Goal: Task Accomplishment & Management: Complete application form

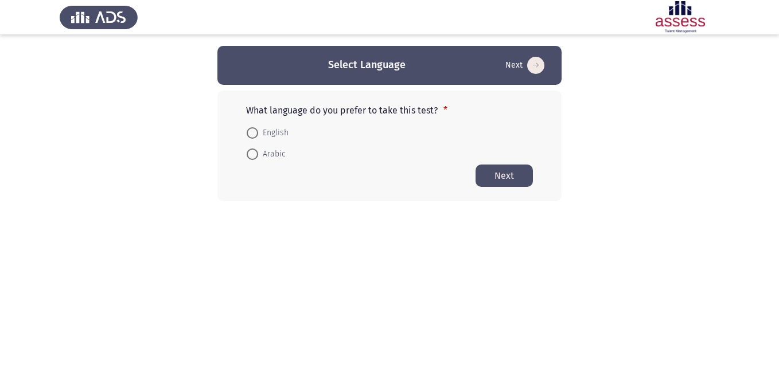
click at [254, 130] on span at bounding box center [252, 132] width 11 height 11
click at [254, 130] on input "English" at bounding box center [252, 132] width 11 height 11
radio input "true"
click at [501, 177] on button "Next" at bounding box center [504, 175] width 57 height 22
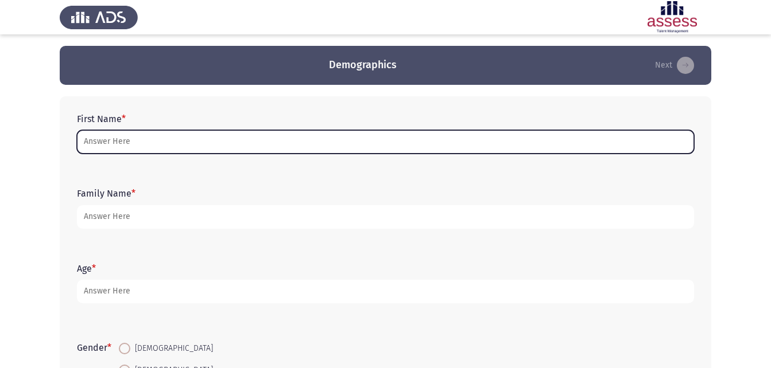
drag, startPoint x: 271, startPoint y: 139, endPoint x: 275, endPoint y: 146, distance: 8.0
click at [275, 146] on input "First Name *" at bounding box center [385, 142] width 617 height 24
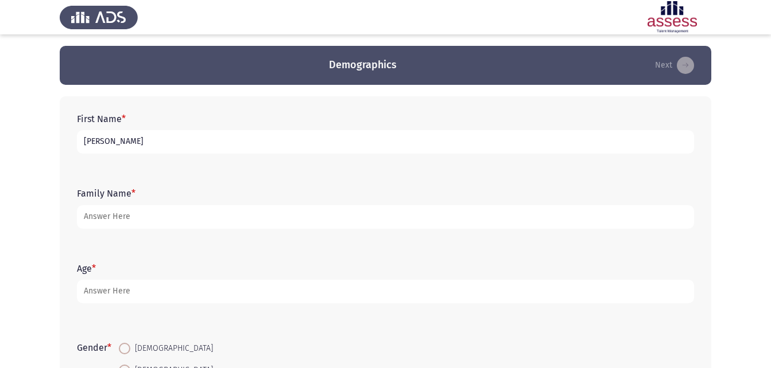
type input "[PERSON_NAME]"
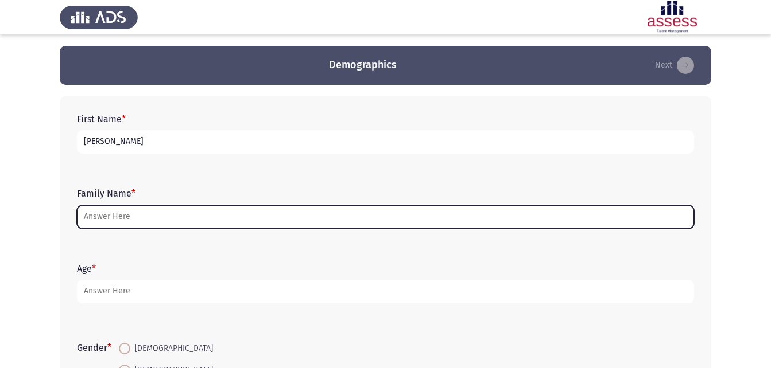
click at [321, 212] on input "Family Name *" at bounding box center [385, 217] width 617 height 24
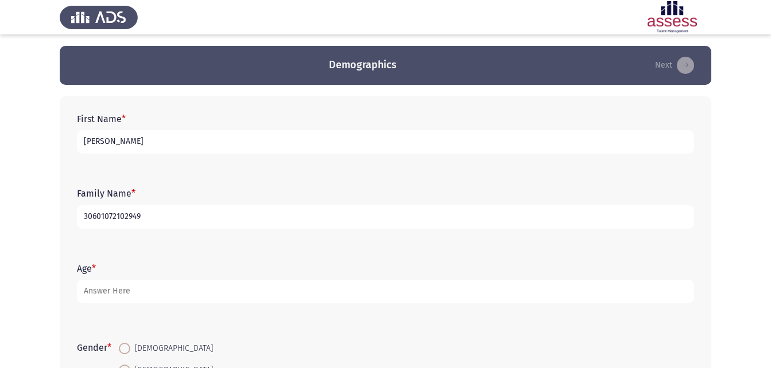
type input "30601072102949"
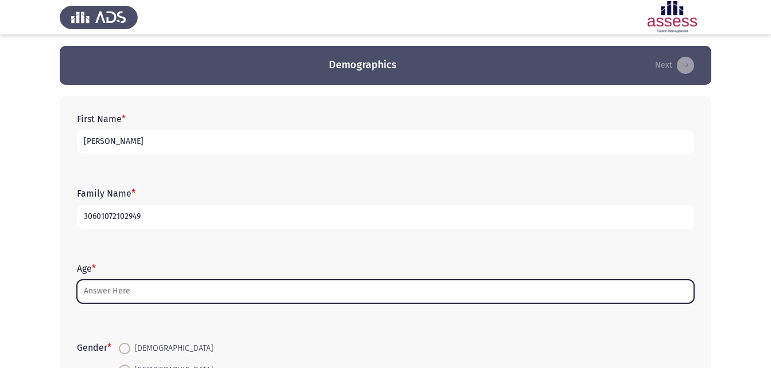
click at [237, 299] on input "Age *" at bounding box center [385, 292] width 617 height 24
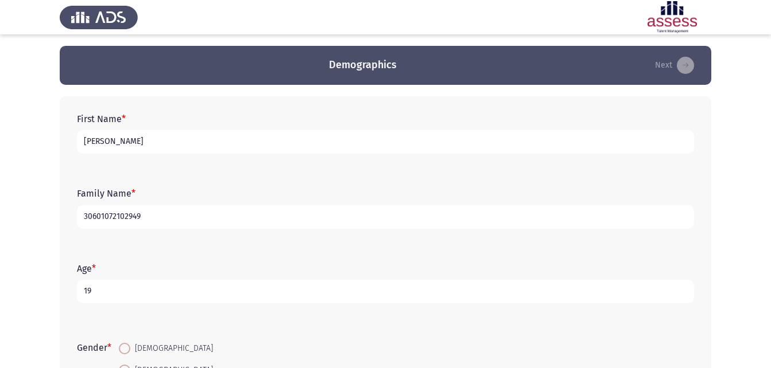
type input "19"
click at [217, 345] on form "Gender * [DEMOGRAPHIC_DATA] [DEMOGRAPHIC_DATA]" at bounding box center [385, 359] width 617 height 43
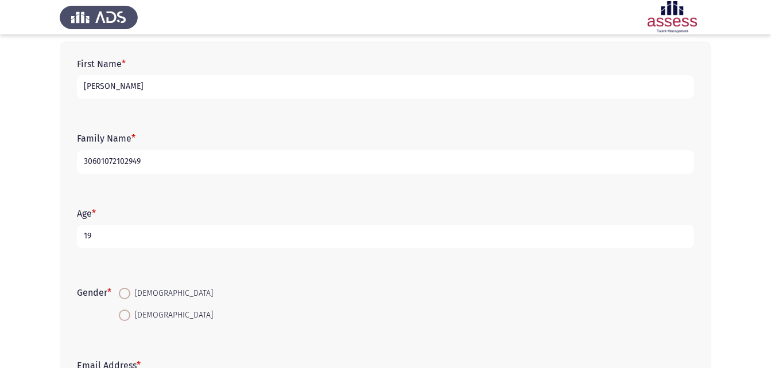
scroll to position [69, 0]
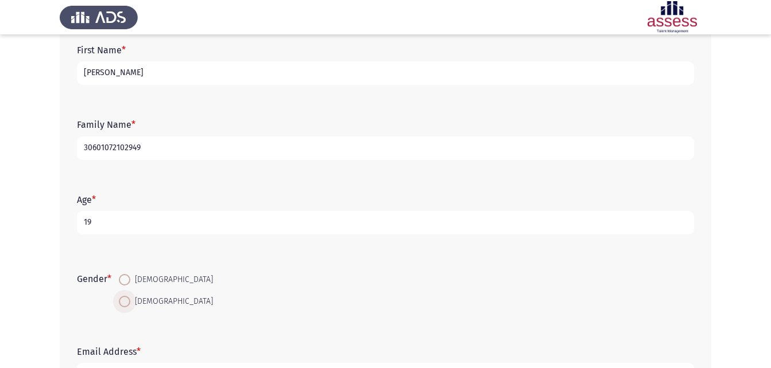
click at [125, 306] on span at bounding box center [124, 301] width 11 height 11
click at [125, 306] on input "[DEMOGRAPHIC_DATA]" at bounding box center [124, 301] width 11 height 11
radio input "true"
click at [278, 317] on div "Gender * [DEMOGRAPHIC_DATA] [DEMOGRAPHIC_DATA]" at bounding box center [385, 290] width 628 height 77
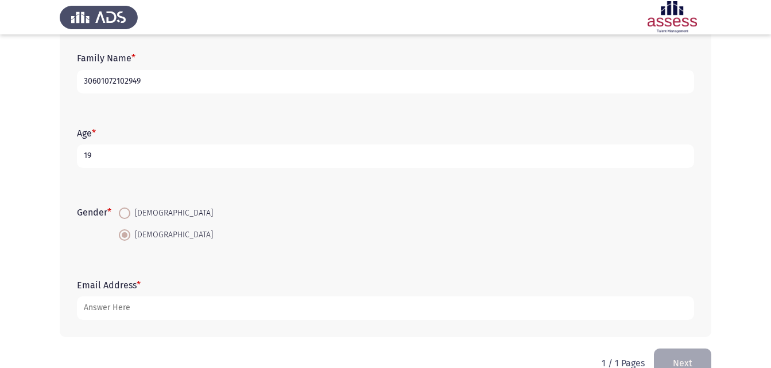
scroll to position [138, 0]
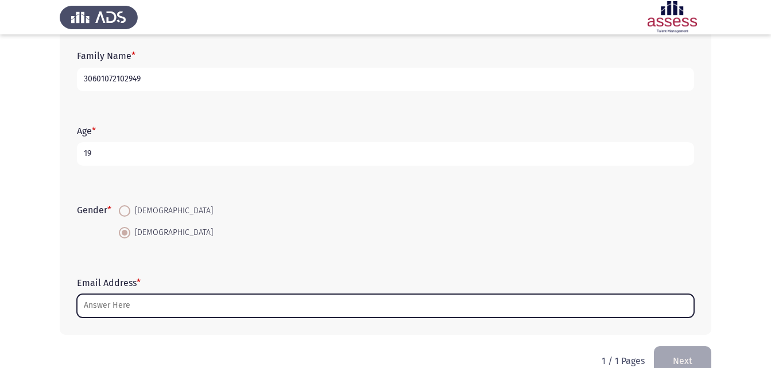
click at [262, 306] on input "Email Address *" at bounding box center [385, 306] width 617 height 24
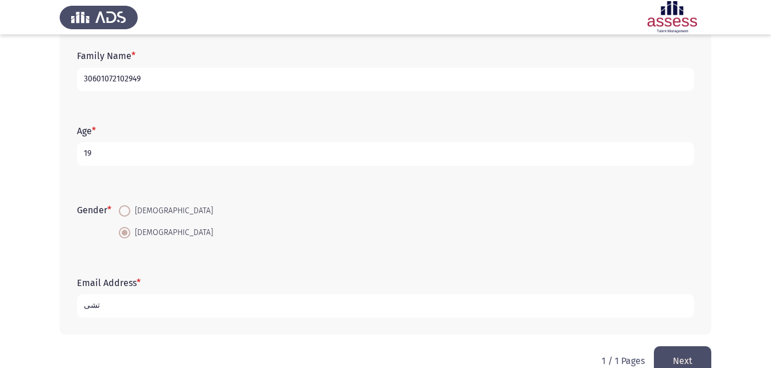
click at [262, 306] on input "تشى" at bounding box center [385, 306] width 617 height 24
type input "ت"
click at [255, 309] on input ";;" at bounding box center [385, 306] width 617 height 24
type input ";"
type input "[EMAIL_ADDRESS]com"
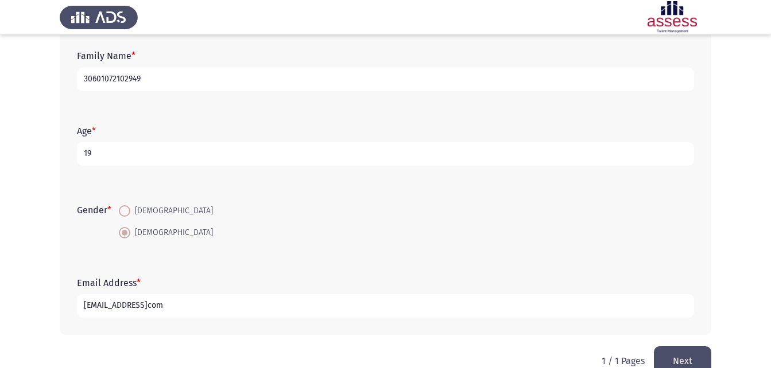
click at [671, 352] on button "Next" at bounding box center [682, 361] width 57 height 29
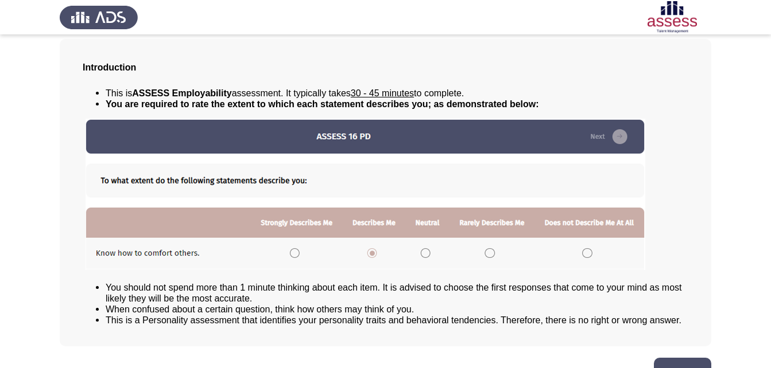
scroll to position [88, 0]
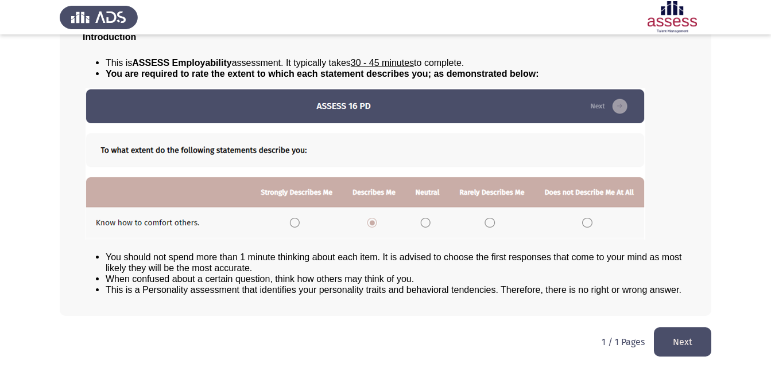
click at [681, 347] on button "Next" at bounding box center [682, 342] width 57 height 29
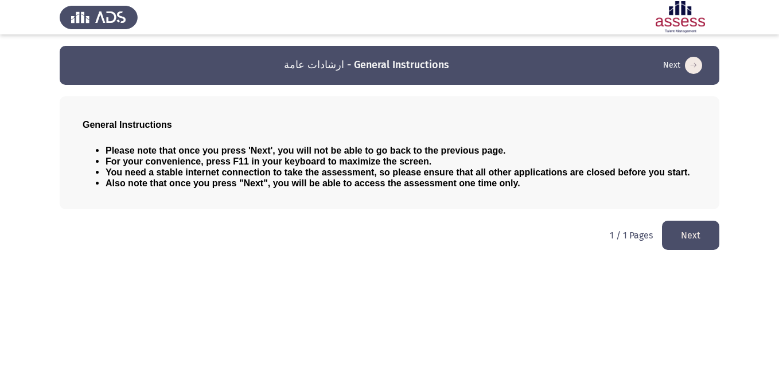
click at [709, 240] on button "Next" at bounding box center [690, 235] width 57 height 29
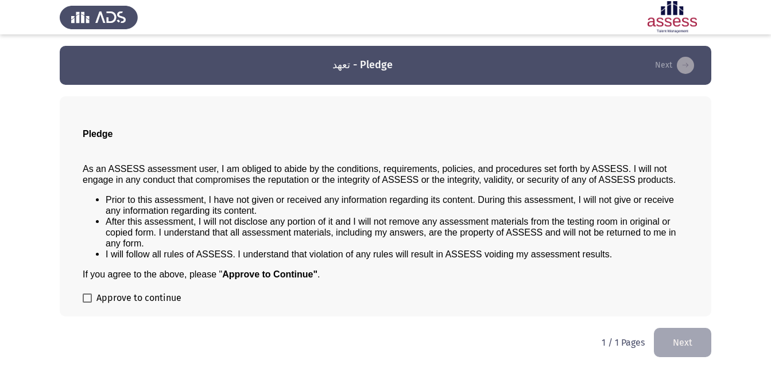
click at [101, 298] on label "Approve to continue" at bounding box center [132, 299] width 99 height 14
click at [87, 303] on input "Approve to continue" at bounding box center [87, 303] width 1 height 1
checkbox input "true"
click at [694, 340] on button "Next" at bounding box center [682, 342] width 57 height 29
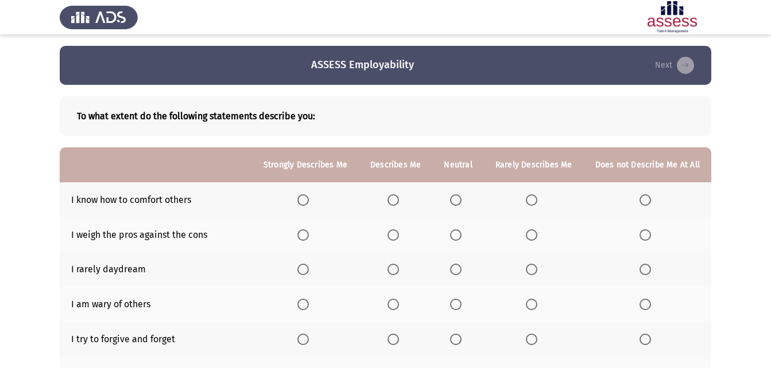
click at [304, 201] on span "Select an option" at bounding box center [302, 200] width 11 height 11
click at [304, 201] on input "Select an option" at bounding box center [302, 200] width 11 height 11
click at [395, 235] on span "Select an option" at bounding box center [392, 235] width 11 height 11
click at [395, 235] on input "Select an option" at bounding box center [392, 235] width 11 height 11
click at [528, 271] on span "Select an option" at bounding box center [531, 269] width 11 height 11
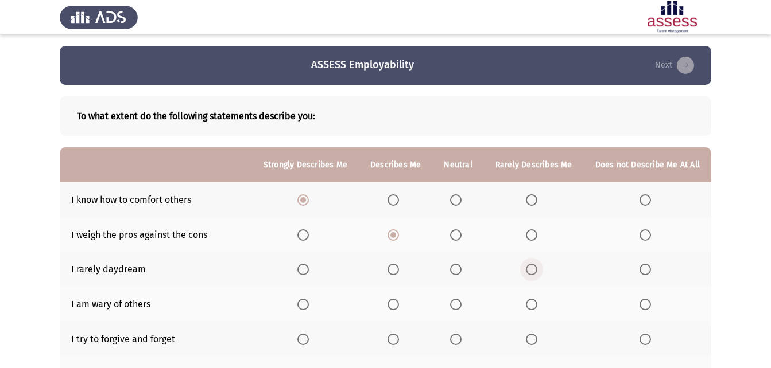
click at [528, 271] on input "Select an option" at bounding box center [531, 269] width 11 height 11
click at [460, 306] on span "Select an option" at bounding box center [455, 304] width 11 height 11
click at [460, 306] on input "Select an option" at bounding box center [455, 304] width 11 height 11
click at [395, 336] on span "Select an option" at bounding box center [392, 339] width 11 height 11
click at [395, 336] on input "Select an option" at bounding box center [392, 339] width 11 height 11
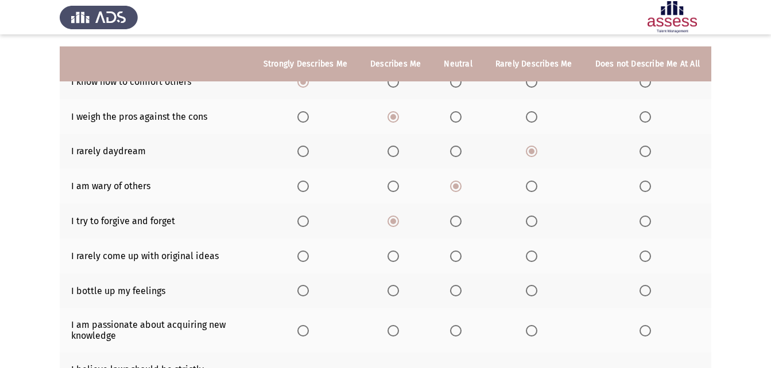
scroll to position [138, 0]
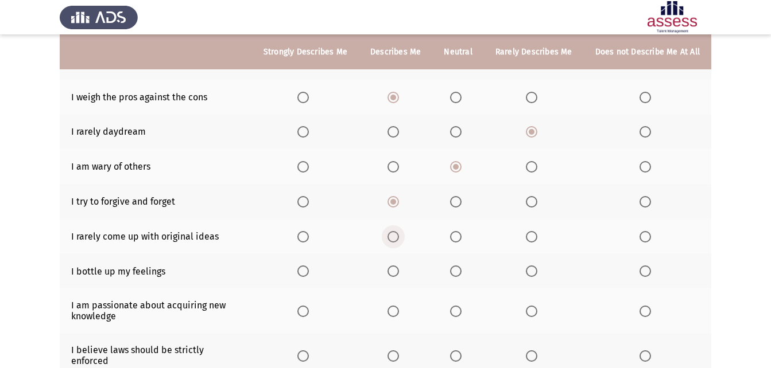
click at [399, 239] on span "Select an option" at bounding box center [392, 236] width 11 height 11
click at [399, 239] on input "Select an option" at bounding box center [392, 236] width 11 height 11
click at [309, 311] on span "Select an option" at bounding box center [302, 311] width 11 height 11
click at [309, 311] on input "Select an option" at bounding box center [302, 311] width 11 height 11
click at [306, 311] on span "Select an option" at bounding box center [303, 312] width 6 height 6
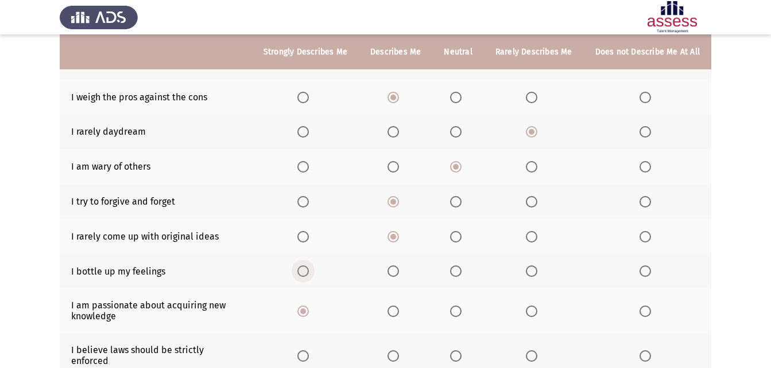
click at [309, 270] on span "Select an option" at bounding box center [302, 271] width 11 height 11
click at [309, 270] on input "Select an option" at bounding box center [302, 271] width 11 height 11
click at [309, 351] on span "Select an option" at bounding box center [302, 356] width 11 height 11
click at [309, 351] on input "Select an option" at bounding box center [302, 356] width 11 height 11
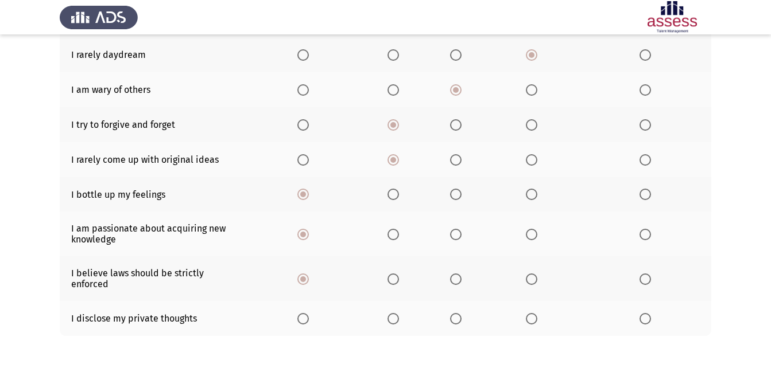
scroll to position [253, 0]
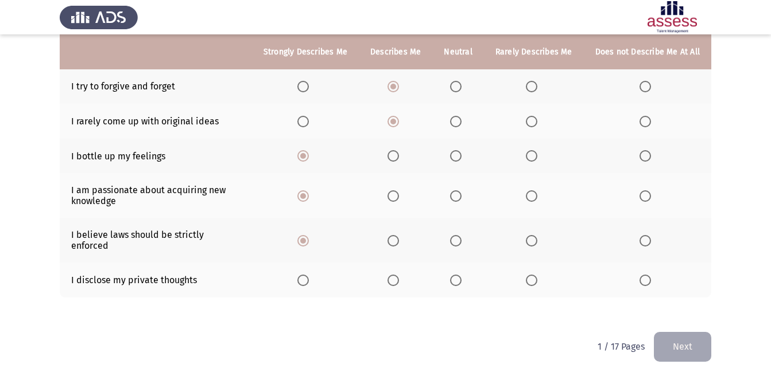
click at [648, 275] on span "Select an option" at bounding box center [644, 280] width 11 height 11
click at [648, 275] on input "Select an option" at bounding box center [644, 280] width 11 height 11
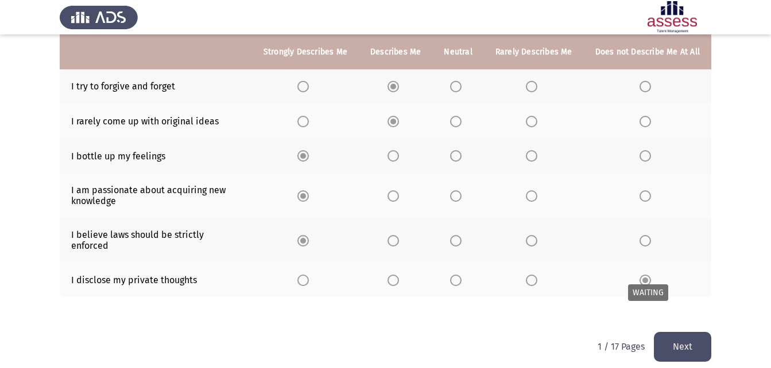
click at [648, 278] on span "Select an option" at bounding box center [645, 281] width 6 height 6
click at [682, 343] on button "Next" at bounding box center [682, 346] width 57 height 29
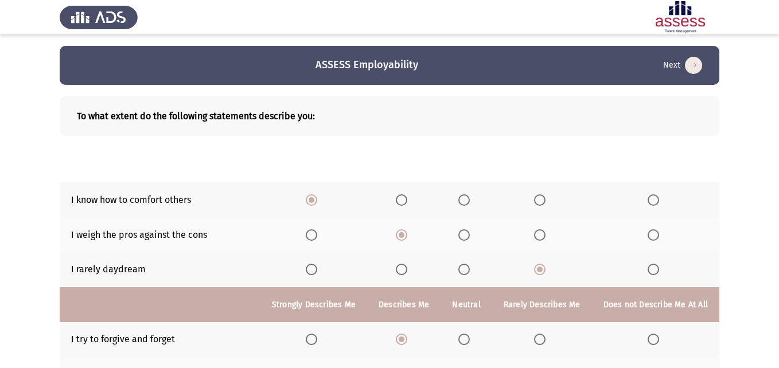
click at [682, 343] on html "ASSESS Employability Next To what extent do the following statements describe y…" at bounding box center [389, 310] width 779 height 621
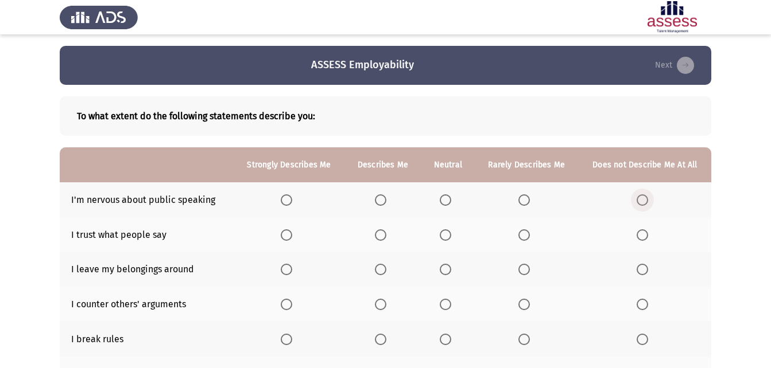
click at [641, 195] on span "Select an option" at bounding box center [641, 200] width 11 height 11
click at [641, 195] on input "Select an option" at bounding box center [641, 200] width 11 height 11
click at [647, 232] on span "Select an option" at bounding box center [641, 235] width 11 height 11
click at [647, 232] on input "Select an option" at bounding box center [641, 235] width 11 height 11
click at [643, 268] on span "Select an option" at bounding box center [641, 269] width 11 height 11
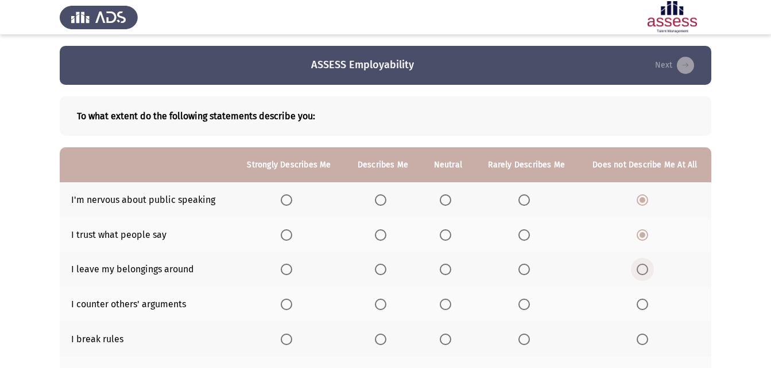
click at [643, 268] on input "Select an option" at bounding box center [641, 269] width 11 height 11
click at [643, 308] on span "Select an option" at bounding box center [641, 304] width 11 height 11
click at [643, 308] on input "Select an option" at bounding box center [641, 304] width 11 height 11
click at [639, 337] on span "Select an option" at bounding box center [641, 339] width 11 height 11
click at [639, 337] on input "Select an option" at bounding box center [641, 339] width 11 height 11
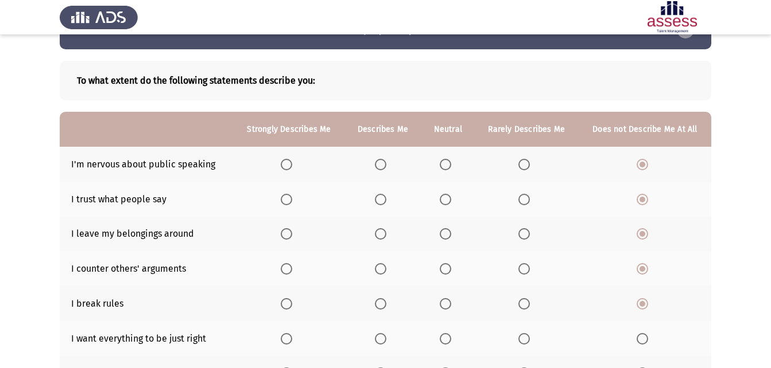
scroll to position [46, 0]
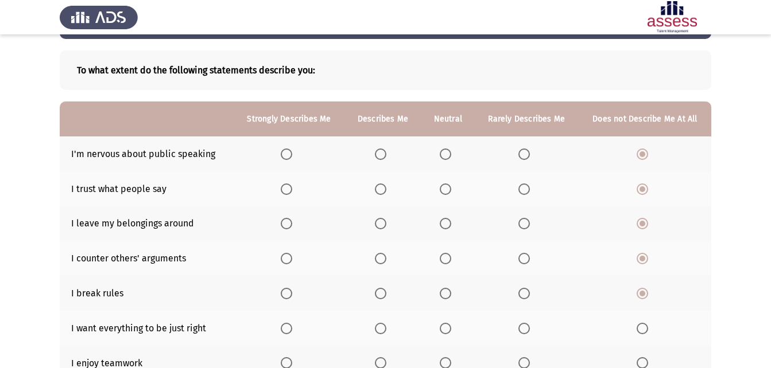
click at [642, 326] on span "Select an option" at bounding box center [641, 328] width 11 height 11
click at [642, 326] on input "Select an option" at bounding box center [641, 328] width 11 height 11
click at [640, 358] on span "Select an option" at bounding box center [641, 363] width 11 height 11
click at [640, 358] on input "Select an option" at bounding box center [641, 363] width 11 height 11
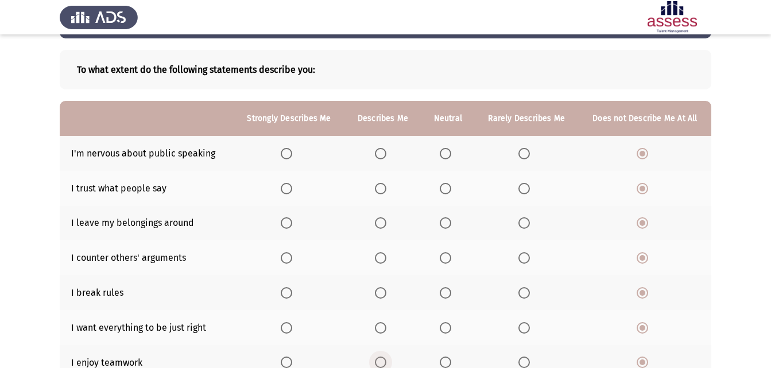
click at [379, 360] on span "Select an option" at bounding box center [380, 362] width 11 height 11
click at [379, 360] on input "Select an option" at bounding box center [380, 362] width 11 height 11
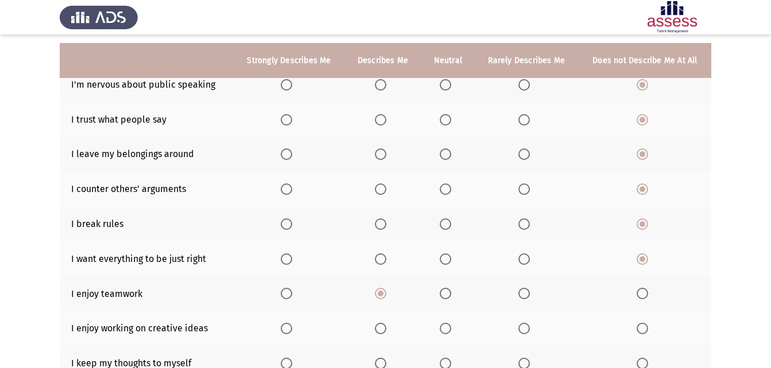
scroll to position [138, 0]
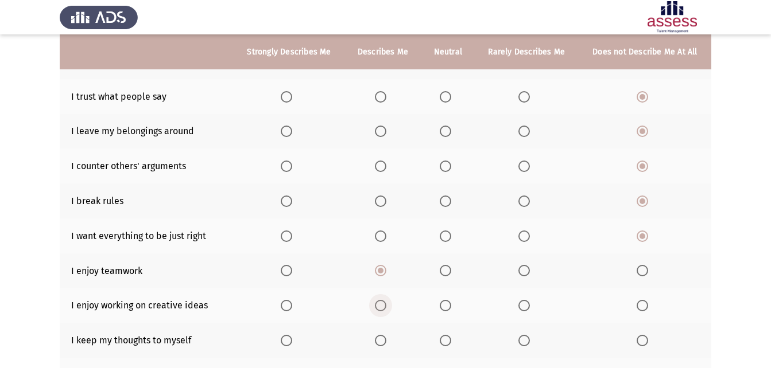
click at [383, 304] on span "Select an option" at bounding box center [380, 305] width 11 height 11
click at [383, 304] on input "Select an option" at bounding box center [380, 305] width 11 height 11
click at [640, 336] on span "Select an option" at bounding box center [641, 340] width 11 height 11
click at [640, 336] on input "Select an option" at bounding box center [641, 340] width 11 height 11
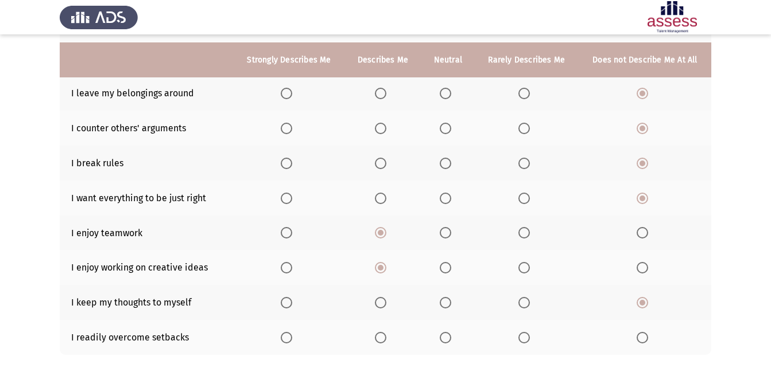
scroll to position [184, 0]
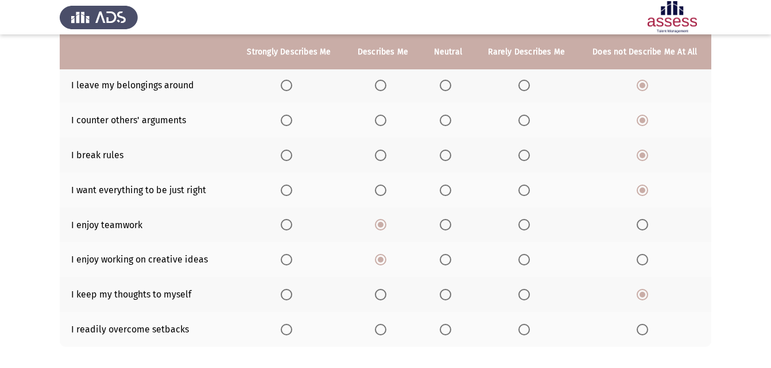
click at [444, 322] on th at bounding box center [447, 329] width 53 height 35
click at [440, 331] on span "Select an option" at bounding box center [445, 329] width 11 height 11
click at [440, 331] on input "Select an option" at bounding box center [445, 329] width 11 height 11
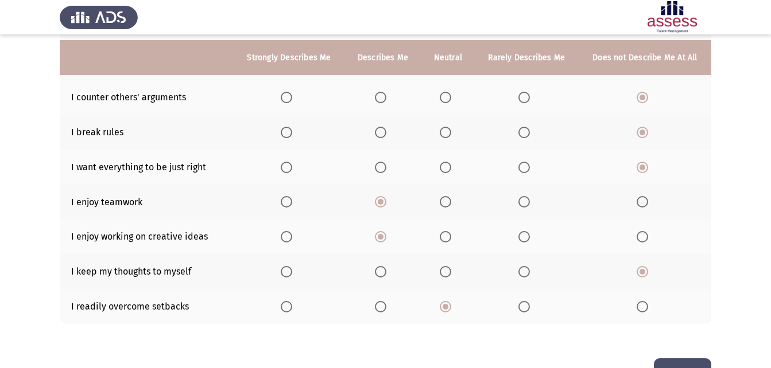
scroll to position [230, 0]
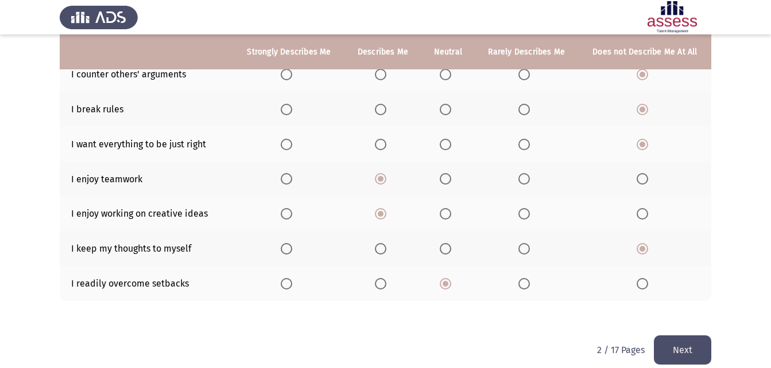
click at [658, 343] on button "Next" at bounding box center [682, 350] width 57 height 29
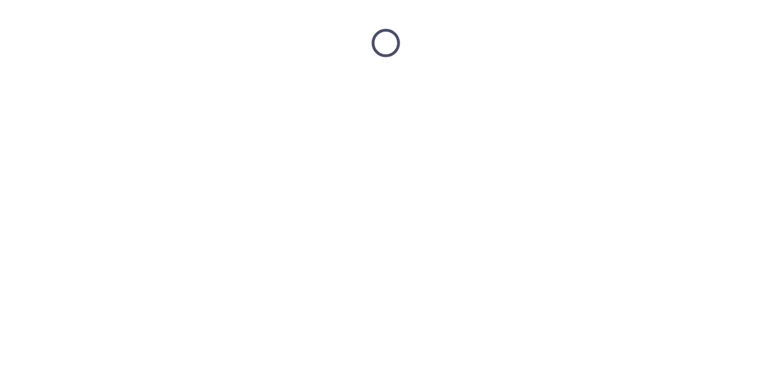
scroll to position [0, 0]
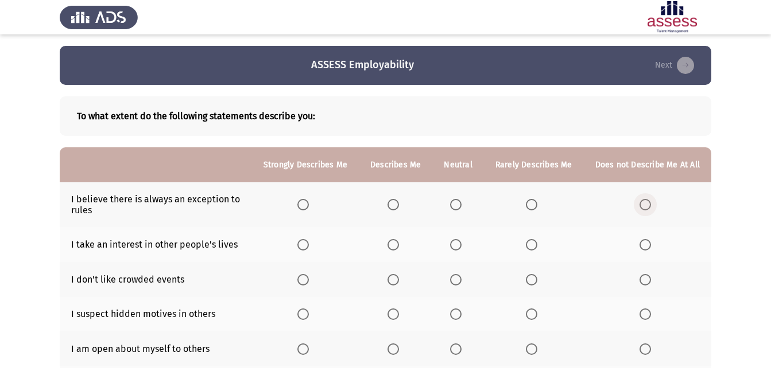
click at [641, 206] on span "Select an option" at bounding box center [644, 204] width 11 height 11
click at [641, 206] on input "Select an option" at bounding box center [644, 204] width 11 height 11
click at [644, 242] on span "Select an option" at bounding box center [644, 244] width 11 height 11
click at [644, 242] on input "Select an option" at bounding box center [644, 244] width 11 height 11
click at [640, 280] on span "Select an option" at bounding box center [644, 279] width 11 height 11
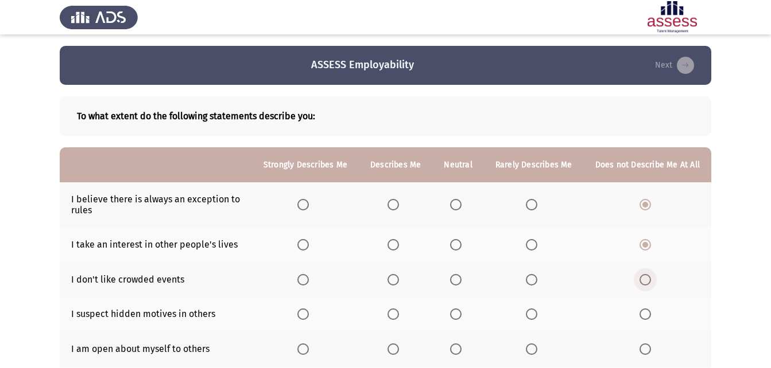
click at [640, 280] on input "Select an option" at bounding box center [644, 279] width 11 height 11
click at [393, 316] on span "Select an option" at bounding box center [392, 314] width 11 height 11
click at [393, 316] on input "Select an option" at bounding box center [392, 314] width 11 height 11
click at [647, 341] on th at bounding box center [647, 349] width 127 height 35
click at [647, 350] on span "Select an option" at bounding box center [644, 349] width 11 height 11
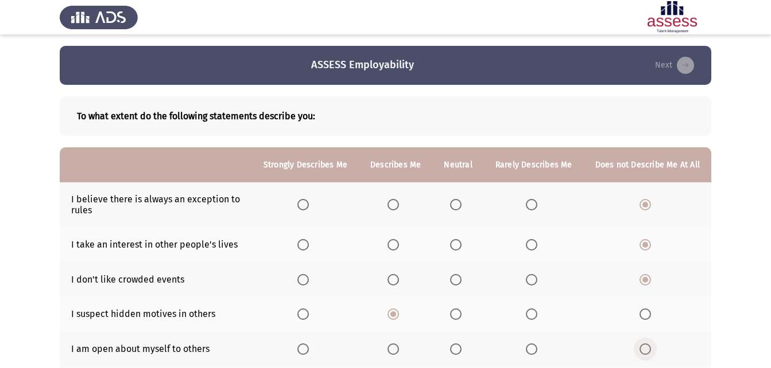
click at [647, 350] on input "Select an option" at bounding box center [644, 349] width 11 height 11
click at [767, 366] on app-assessment-container "ASSESS Employability Next To what extent do the following statements describe y…" at bounding box center [385, 293] width 771 height 495
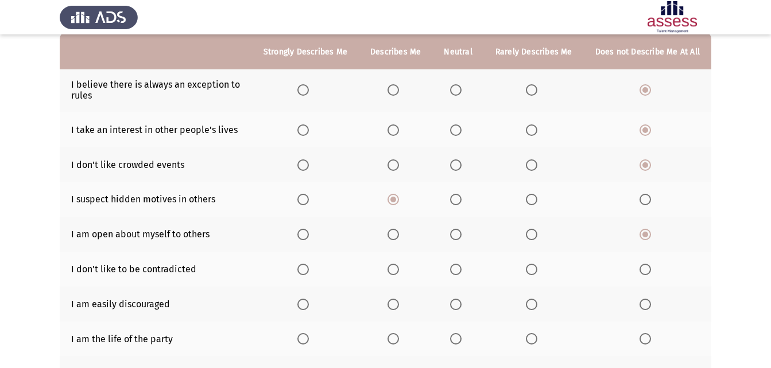
scroll to position [122, 0]
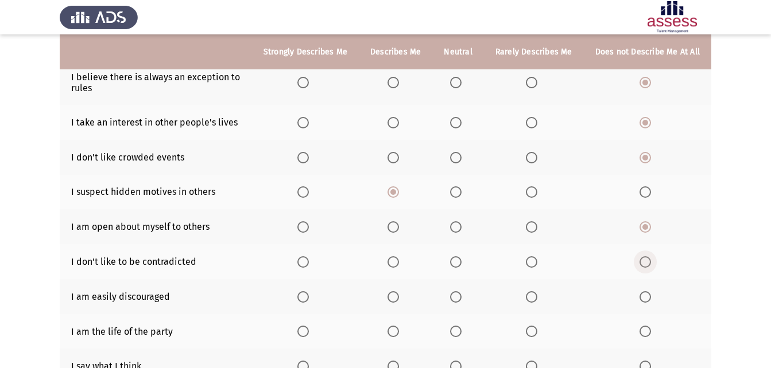
click at [649, 260] on span "Select an option" at bounding box center [644, 262] width 11 height 11
click at [649, 260] on input "Select an option" at bounding box center [644, 262] width 11 height 11
click at [648, 299] on span "Select an option" at bounding box center [644, 297] width 11 height 11
click at [648, 299] on input "Select an option" at bounding box center [644, 297] width 11 height 11
click at [648, 320] on th at bounding box center [647, 331] width 127 height 35
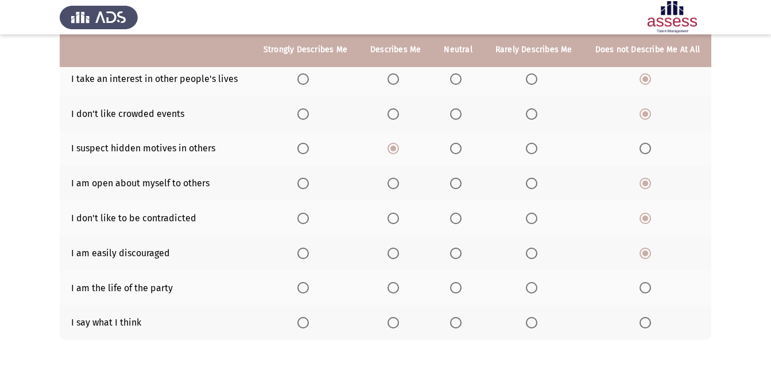
scroll to position [168, 0]
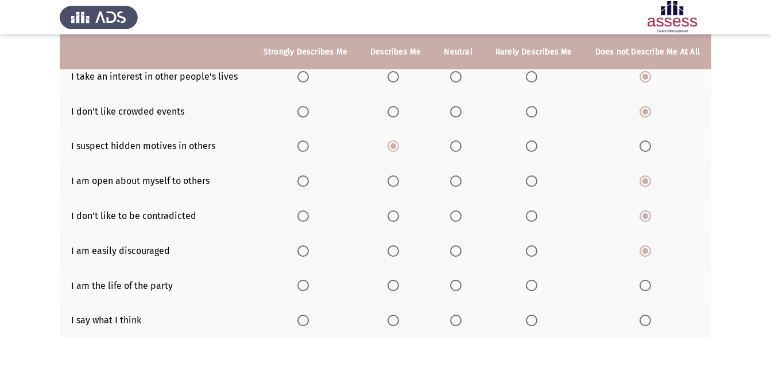
click at [457, 322] on span "Select an option" at bounding box center [455, 320] width 11 height 11
click at [457, 322] on input "Select an option" at bounding box center [455, 320] width 11 height 11
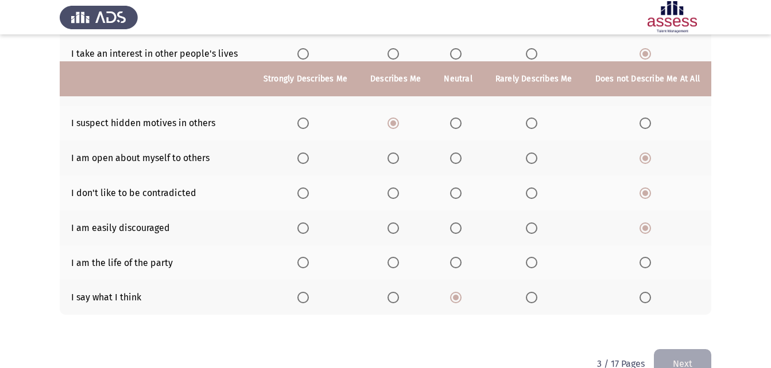
scroll to position [218, 0]
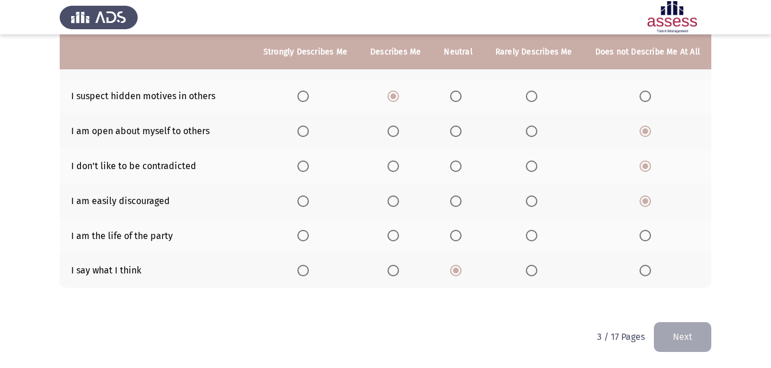
click at [679, 333] on button "Next" at bounding box center [682, 336] width 57 height 29
click at [671, 331] on button "Next" at bounding box center [682, 336] width 57 height 29
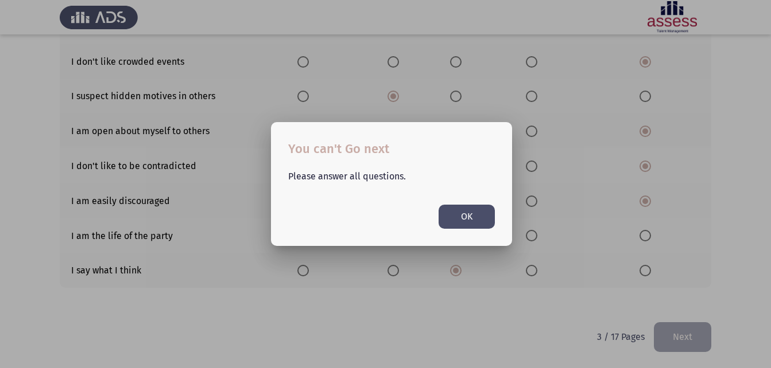
scroll to position [0, 0]
click at [358, 327] on div at bounding box center [385, 184] width 771 height 368
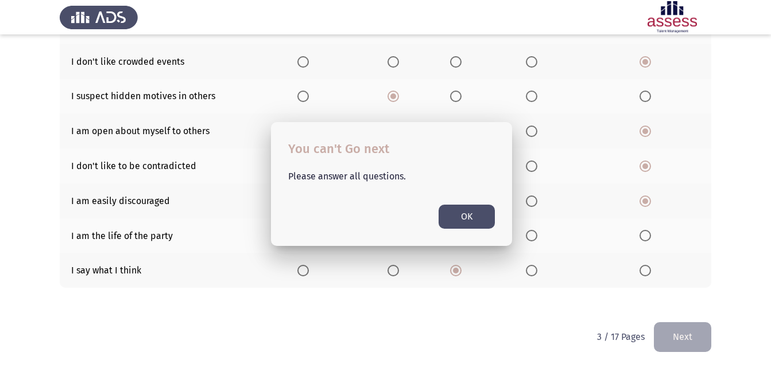
scroll to position [218, 0]
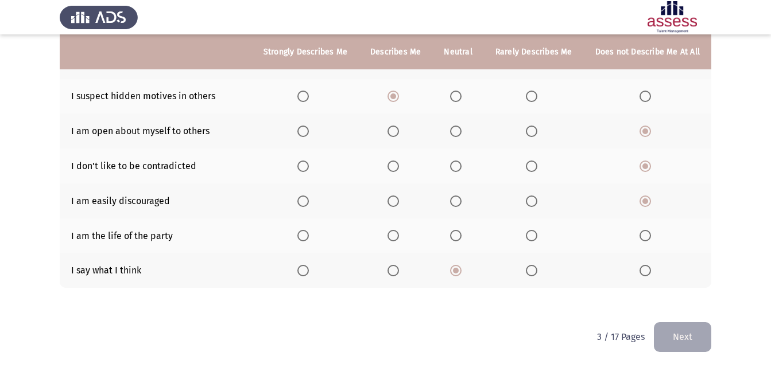
click at [649, 229] on th at bounding box center [647, 236] width 127 height 35
click at [649, 240] on span "Select an option" at bounding box center [644, 235] width 11 height 11
click at [649, 240] on input "Select an option" at bounding box center [644, 235] width 11 height 11
click at [690, 329] on button "Next" at bounding box center [682, 336] width 57 height 29
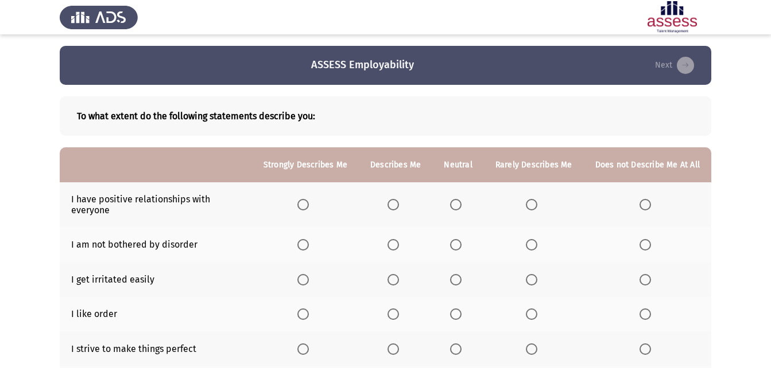
click at [305, 205] on span "Select an option" at bounding box center [302, 204] width 11 height 11
click at [305, 205] on input "Select an option" at bounding box center [302, 204] width 11 height 11
click at [309, 243] on span "Select an option" at bounding box center [302, 244] width 11 height 11
click at [309, 243] on input "Select an option" at bounding box center [302, 244] width 11 height 11
click at [398, 241] on span "Select an option" at bounding box center [392, 244] width 11 height 11
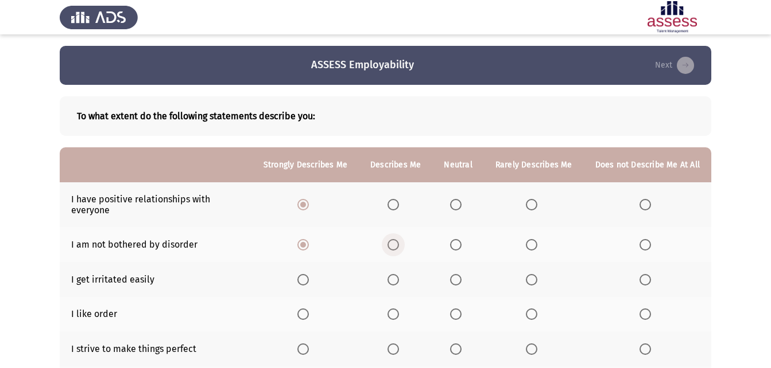
click at [398, 241] on input "Select an option" at bounding box center [392, 244] width 11 height 11
click at [647, 279] on span "Select an option" at bounding box center [644, 279] width 11 height 11
click at [647, 279] on input "Select an option" at bounding box center [644, 279] width 11 height 11
click at [457, 309] on span "Select an option" at bounding box center [455, 314] width 11 height 11
click at [457, 309] on input "Select an option" at bounding box center [455, 314] width 11 height 11
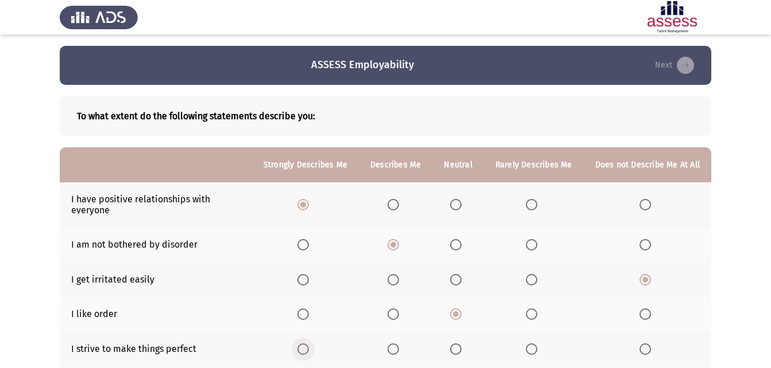
click at [303, 348] on span "Select an option" at bounding box center [302, 349] width 11 height 11
click at [303, 348] on input "Select an option" at bounding box center [302, 349] width 11 height 11
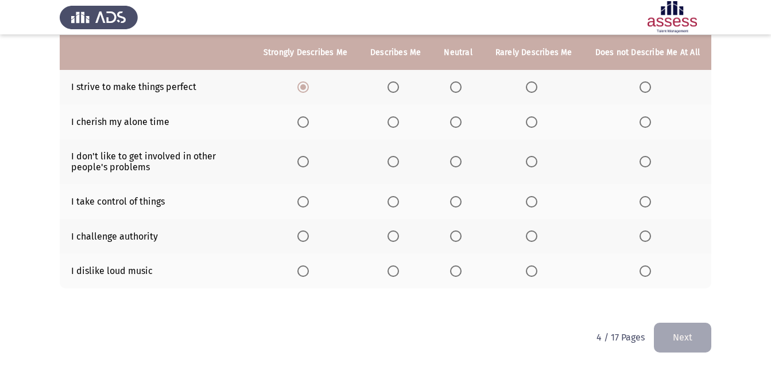
scroll to position [263, 0]
click at [533, 116] on span "Select an option" at bounding box center [531, 121] width 11 height 11
click at [533, 116] on input "Select an option" at bounding box center [531, 121] width 11 height 11
click at [528, 165] on span "Select an option" at bounding box center [531, 161] width 11 height 11
click at [528, 165] on input "Select an option" at bounding box center [531, 161] width 11 height 11
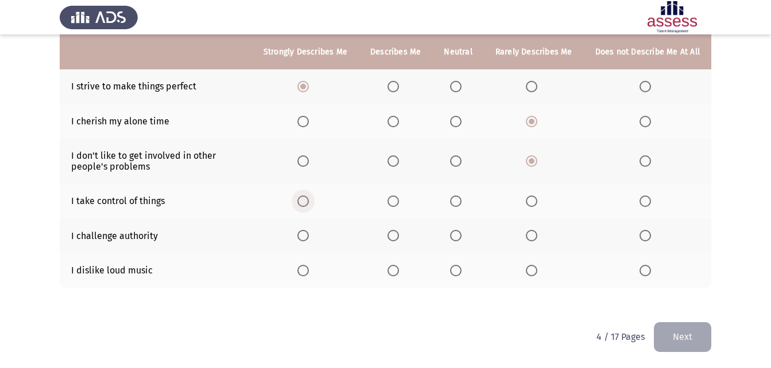
click at [309, 200] on span "Select an option" at bounding box center [302, 201] width 11 height 11
click at [309, 200] on input "Select an option" at bounding box center [302, 201] width 11 height 11
click at [626, 234] on th at bounding box center [647, 236] width 127 height 35
click at [647, 229] on th at bounding box center [647, 236] width 127 height 35
click at [647, 232] on span "Select an option" at bounding box center [644, 235] width 11 height 11
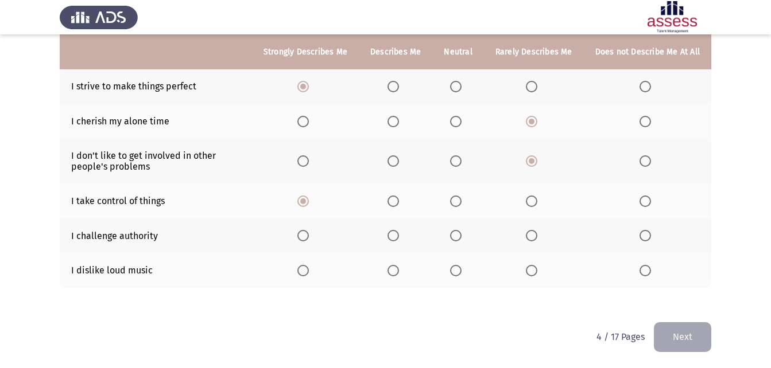
click at [647, 232] on input "Select an option" at bounding box center [644, 235] width 11 height 11
click at [647, 232] on span "Select an option" at bounding box center [644, 235] width 11 height 11
click at [533, 265] on mat-radio-button "Select an option" at bounding box center [534, 271] width 16 height 12
click at [456, 269] on span "Select an option" at bounding box center [455, 270] width 11 height 11
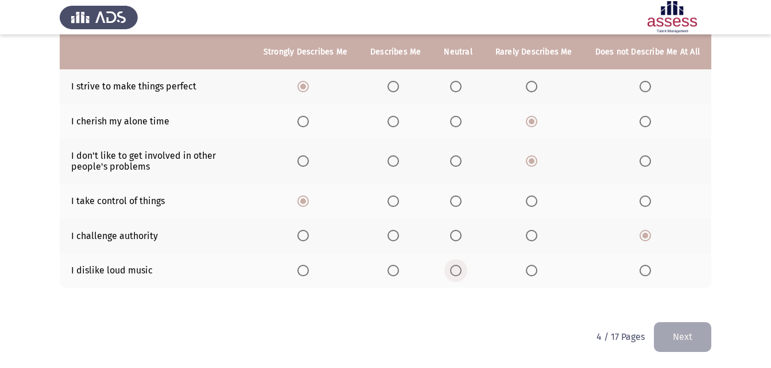
click at [456, 269] on input "Select an option" at bounding box center [455, 270] width 11 height 11
click at [683, 333] on button "Next" at bounding box center [682, 336] width 57 height 29
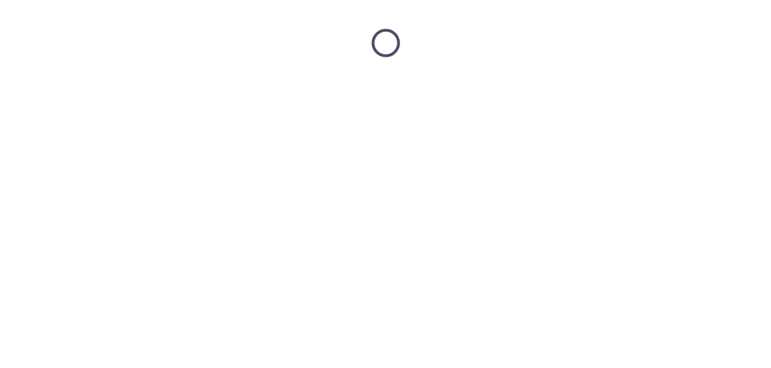
scroll to position [0, 0]
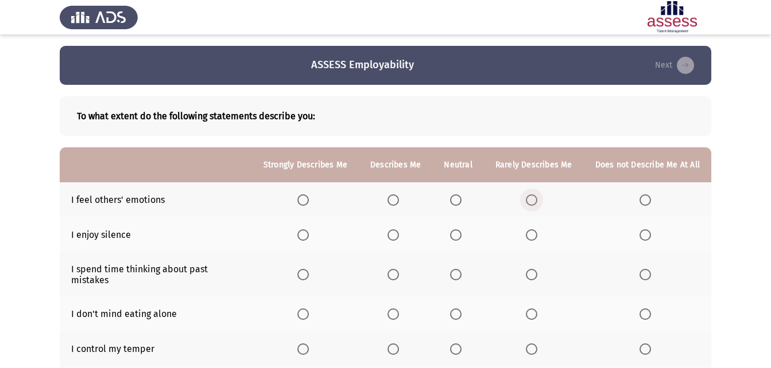
click at [527, 203] on span "Select an option" at bounding box center [531, 200] width 11 height 11
click at [527, 203] on input "Select an option" at bounding box center [531, 200] width 11 height 11
click at [460, 229] on th at bounding box center [457, 234] width 51 height 35
click at [460, 230] on span "Select an option" at bounding box center [455, 235] width 11 height 11
click at [460, 230] on input "Select an option" at bounding box center [455, 235] width 11 height 11
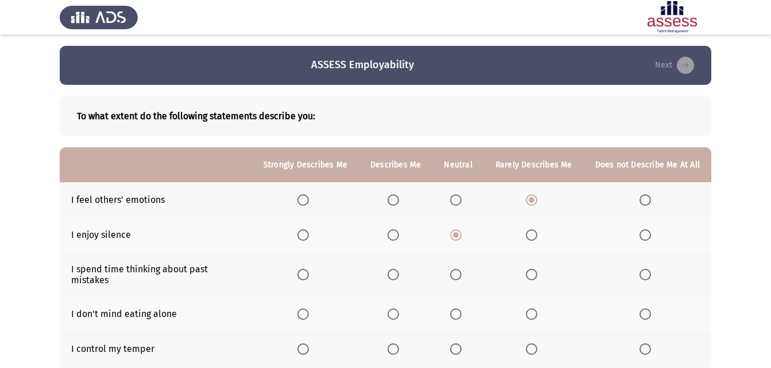
click at [454, 196] on span "Select an option" at bounding box center [455, 200] width 11 height 11
click at [454, 196] on input "Select an option" at bounding box center [455, 200] width 11 height 11
click at [645, 274] on span "Select an option" at bounding box center [644, 274] width 11 height 11
click at [645, 274] on input "Select an option" at bounding box center [644, 274] width 11 height 11
click at [309, 309] on span "Select an option" at bounding box center [302, 314] width 11 height 11
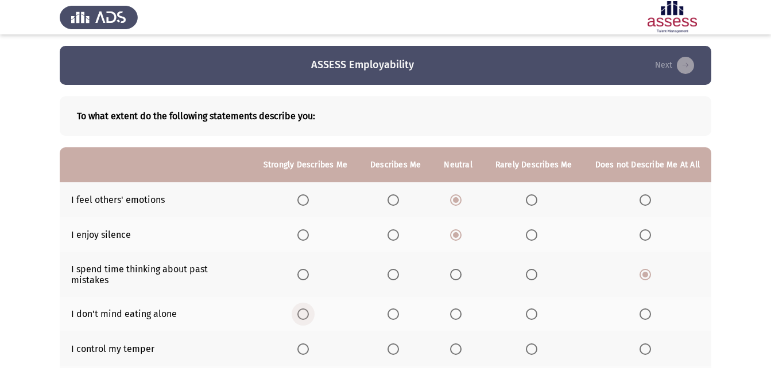
click at [309, 309] on input "Select an option" at bounding box center [302, 314] width 11 height 11
click at [301, 341] on th at bounding box center [305, 349] width 107 height 35
click at [302, 344] on span "Select an option" at bounding box center [302, 349] width 11 height 11
click at [302, 344] on input "Select an option" at bounding box center [302, 349] width 11 height 11
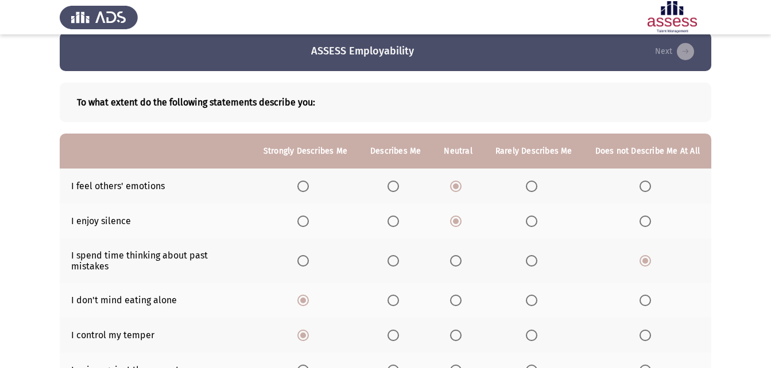
scroll to position [243, 0]
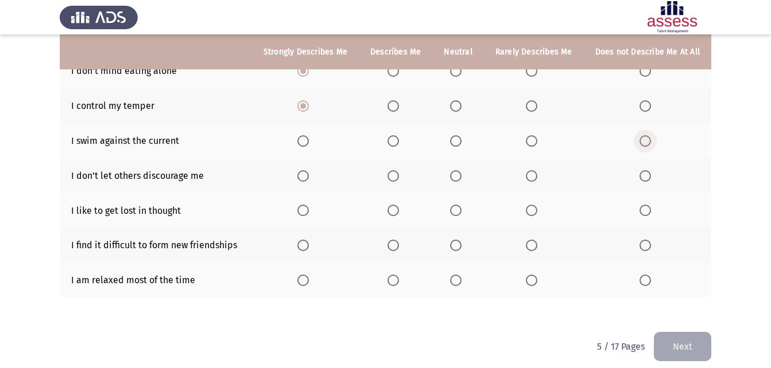
click at [646, 135] on span "Select an option" at bounding box center [644, 140] width 11 height 11
click at [646, 135] on input "Select an option" at bounding box center [644, 140] width 11 height 11
click at [302, 170] on span "Select an option" at bounding box center [302, 175] width 11 height 11
click at [302, 170] on input "Select an option" at bounding box center [302, 175] width 11 height 11
click at [302, 170] on span "Select an option" at bounding box center [302, 175] width 11 height 11
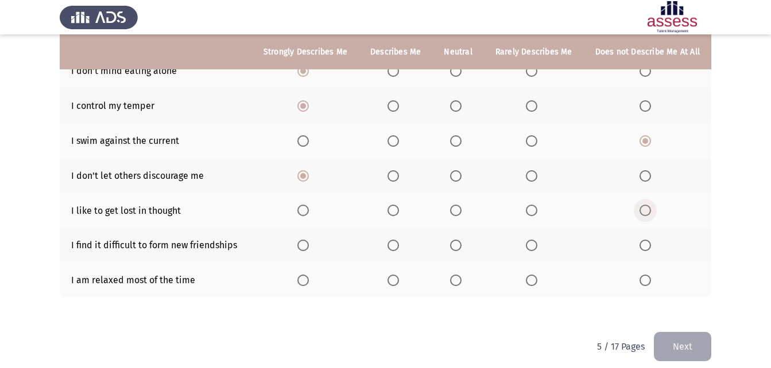
click at [645, 211] on span "Select an option" at bounding box center [645, 211] width 0 height 0
click at [645, 205] on input "Select an option" at bounding box center [644, 210] width 11 height 11
click at [652, 240] on label "Select an option" at bounding box center [647, 245] width 16 height 11
click at [651, 240] on input "Select an option" at bounding box center [644, 245] width 11 height 11
click at [304, 275] on span "Select an option" at bounding box center [302, 280] width 11 height 11
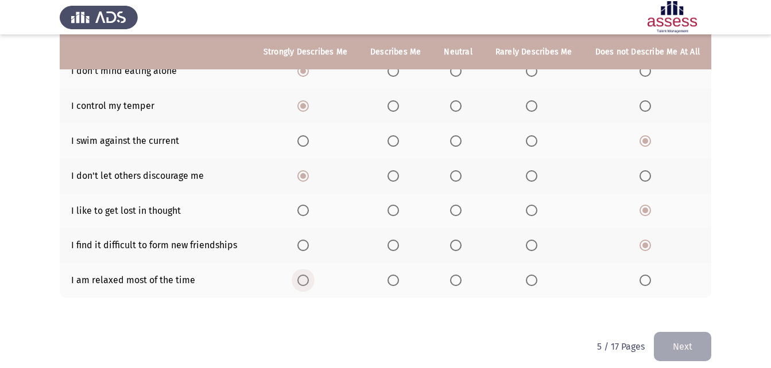
click at [304, 275] on input "Select an option" at bounding box center [302, 280] width 11 height 11
click at [392, 275] on span "Select an option" at bounding box center [392, 280] width 11 height 11
click at [392, 275] on input "Select an option" at bounding box center [392, 280] width 11 height 11
click at [702, 334] on button "Next" at bounding box center [682, 346] width 57 height 29
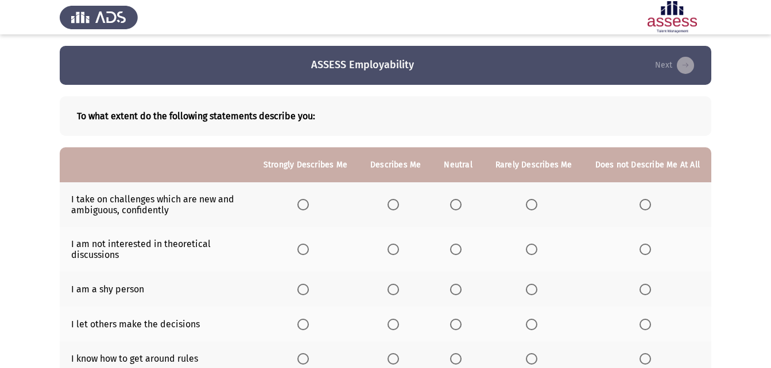
click at [92, 205] on td "I take on challenges which are new and ambiguous, confidently" at bounding box center [156, 204] width 192 height 45
click at [641, 244] on span "Select an option" at bounding box center [644, 249] width 11 height 11
click at [641, 244] on input "Select an option" at bounding box center [644, 249] width 11 height 11
click at [531, 242] on th at bounding box center [534, 249] width 100 height 45
click at [527, 251] on span "Select an option" at bounding box center [531, 249] width 11 height 11
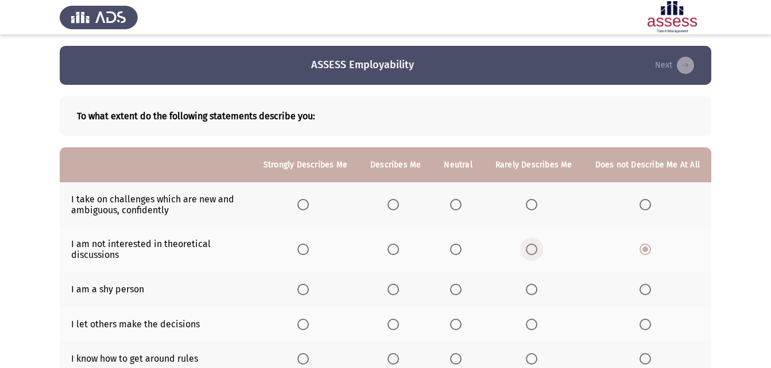
click at [527, 251] on input "Select an option" at bounding box center [531, 249] width 11 height 11
click at [309, 209] on span "Select an option" at bounding box center [302, 204] width 11 height 11
click at [309, 209] on input "Select an option" at bounding box center [302, 204] width 11 height 11
click at [646, 290] on span "Select an option" at bounding box center [644, 289] width 11 height 11
click at [646, 290] on input "Select an option" at bounding box center [644, 289] width 11 height 11
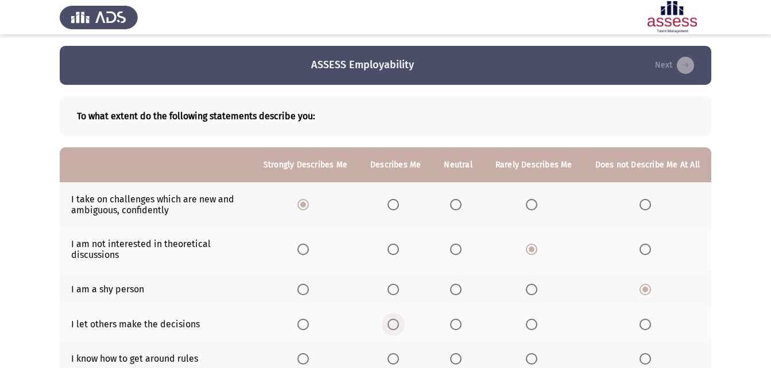
click at [395, 324] on span "Select an option" at bounding box center [392, 324] width 11 height 11
click at [395, 324] on input "Select an option" at bounding box center [392, 324] width 11 height 11
click at [394, 360] on span "Select an option" at bounding box center [392, 358] width 11 height 11
click at [394, 360] on input "Select an option" at bounding box center [392, 358] width 11 height 11
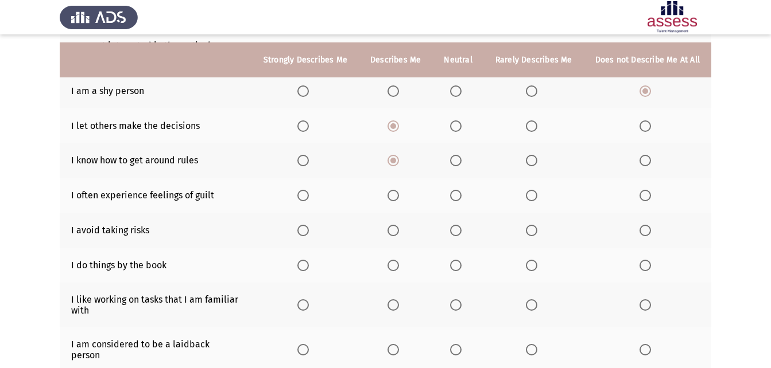
scroll to position [207, 0]
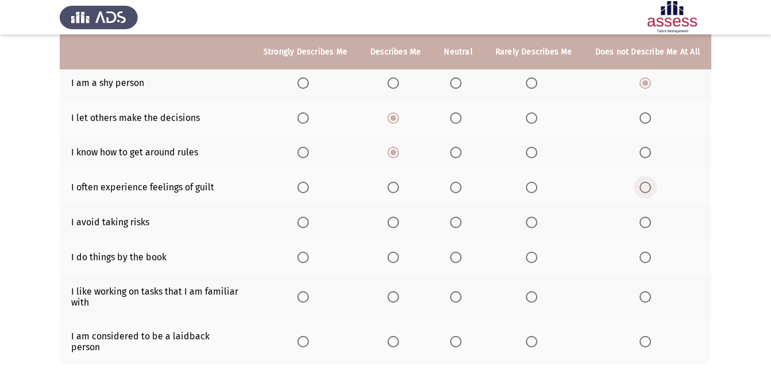
click at [650, 187] on span "Select an option" at bounding box center [644, 187] width 11 height 11
click at [650, 187] on input "Select an option" at bounding box center [644, 187] width 11 height 11
click at [397, 220] on span "Select an option" at bounding box center [392, 222] width 11 height 11
click at [397, 220] on input "Select an option" at bounding box center [392, 222] width 11 height 11
click at [396, 220] on span "Select an option" at bounding box center [393, 223] width 6 height 6
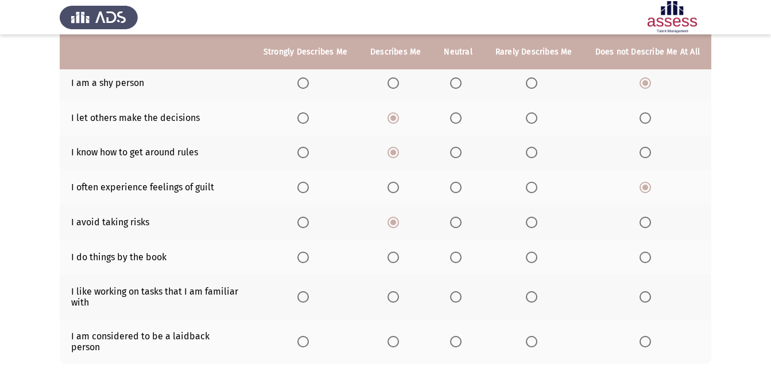
click at [455, 255] on span "Select an option" at bounding box center [455, 257] width 11 height 11
click at [455, 255] on input "Select an option" at bounding box center [455, 257] width 11 height 11
click at [308, 294] on span "Select an option" at bounding box center [302, 297] width 11 height 11
click at [308, 294] on input "Select an option" at bounding box center [302, 297] width 11 height 11
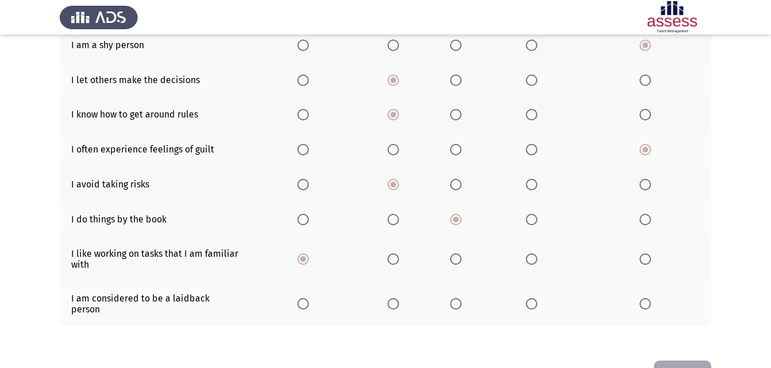
scroll to position [264, 0]
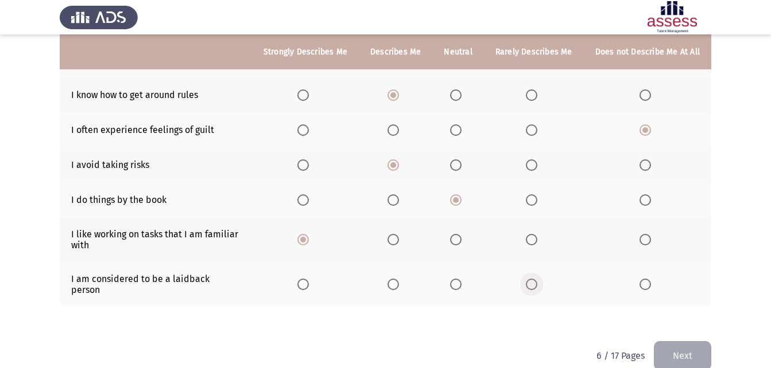
click at [534, 279] on span "Select an option" at bounding box center [531, 284] width 11 height 11
click at [534, 279] on input "Select an option" at bounding box center [531, 284] width 11 height 11
click at [677, 341] on button "Next" at bounding box center [682, 355] width 57 height 29
click at [677, 340] on html "ASSESS Employability Next To what extent do the following statements describe y…" at bounding box center [385, 61] width 771 height 651
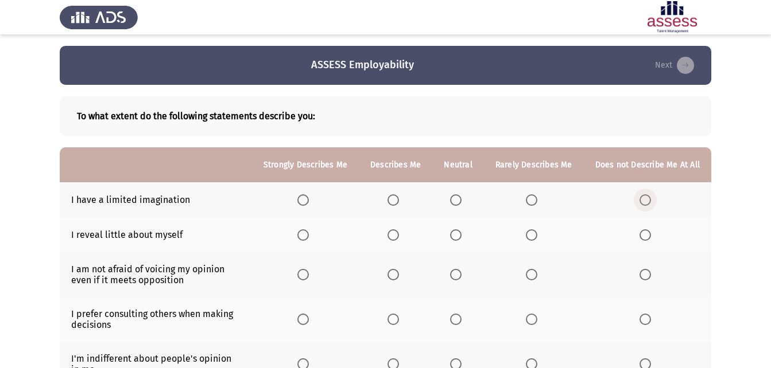
click at [647, 202] on span "Select an option" at bounding box center [644, 200] width 11 height 11
click at [647, 202] on input "Select an option" at bounding box center [644, 200] width 11 height 11
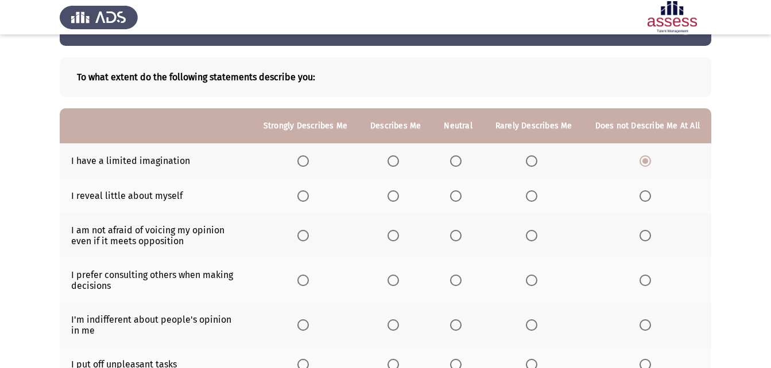
scroll to position [57, 0]
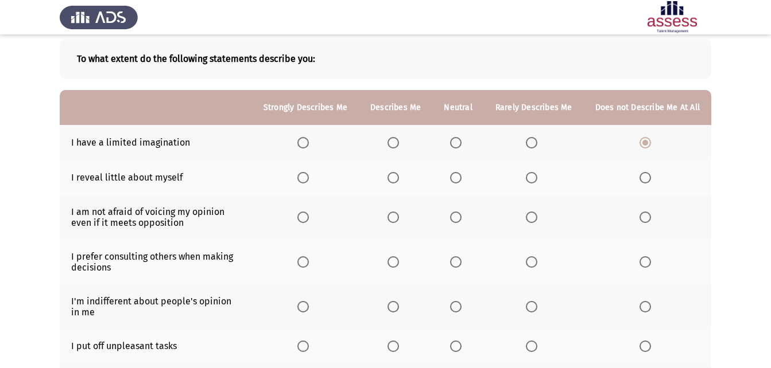
click at [646, 172] on mat-radio-button "Select an option" at bounding box center [647, 178] width 16 height 12
click at [647, 181] on span "Select an option" at bounding box center [644, 177] width 11 height 11
click at [647, 181] on input "Select an option" at bounding box center [644, 177] width 11 height 11
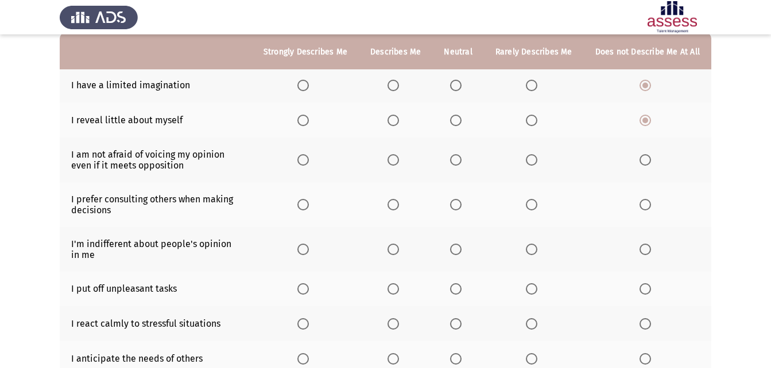
click at [397, 162] on span "Select an option" at bounding box center [392, 159] width 11 height 11
click at [397, 162] on input "Select an option" at bounding box center [392, 159] width 11 height 11
click at [641, 207] on span "Select an option" at bounding box center [644, 204] width 11 height 11
click at [641, 207] on input "Select an option" at bounding box center [644, 204] width 11 height 11
click at [648, 247] on span "Select an option" at bounding box center [644, 249] width 11 height 11
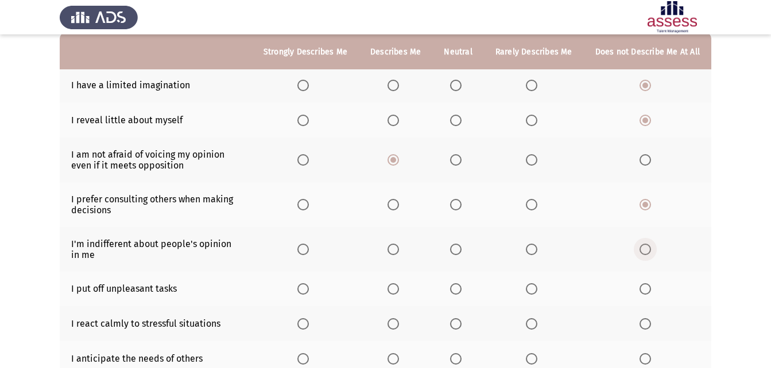
click at [648, 247] on input "Select an option" at bounding box center [644, 249] width 11 height 11
click at [307, 249] on span "Select an option" at bounding box center [302, 249] width 11 height 11
click at [307, 249] on input "Select an option" at bounding box center [302, 249] width 11 height 11
click at [647, 286] on span "Select an option" at bounding box center [644, 288] width 11 height 11
click at [647, 286] on input "Select an option" at bounding box center [644, 288] width 11 height 11
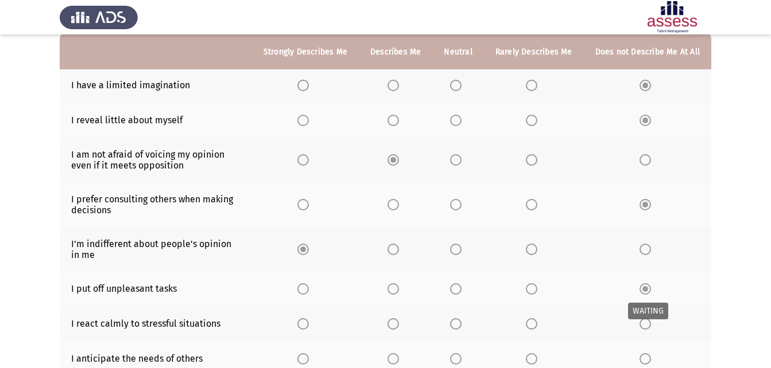
click at [647, 286] on span "Select an option" at bounding box center [644, 288] width 11 height 11
click at [394, 322] on span "Select an option" at bounding box center [392, 323] width 11 height 11
click at [394, 322] on input "Select an option" at bounding box center [392, 323] width 11 height 11
click at [396, 356] on span "Select an option" at bounding box center [392, 358] width 11 height 11
click at [396, 356] on input "Select an option" at bounding box center [392, 358] width 11 height 11
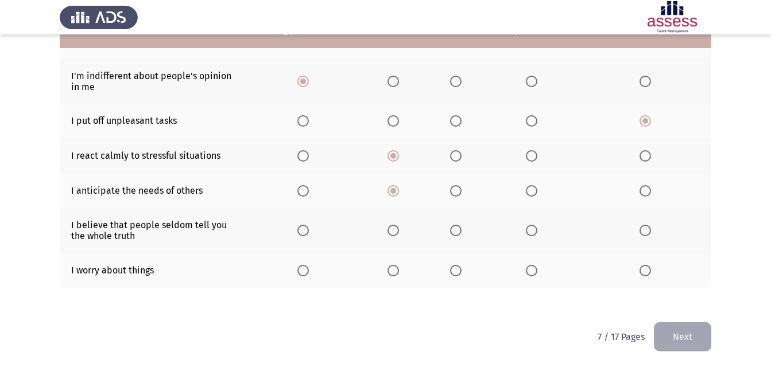
scroll to position [226, 0]
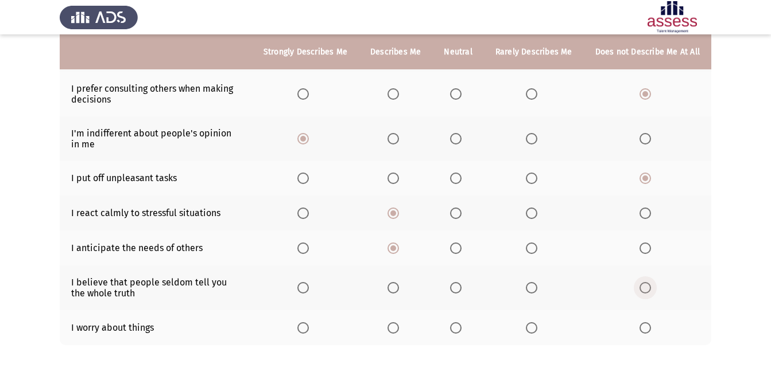
click at [644, 284] on span "Select an option" at bounding box center [644, 287] width 11 height 11
click at [644, 284] on input "Select an option" at bounding box center [644, 287] width 11 height 11
click at [640, 325] on span "Select an option" at bounding box center [644, 327] width 11 height 11
click at [640, 325] on input "Select an option" at bounding box center [644, 327] width 11 height 11
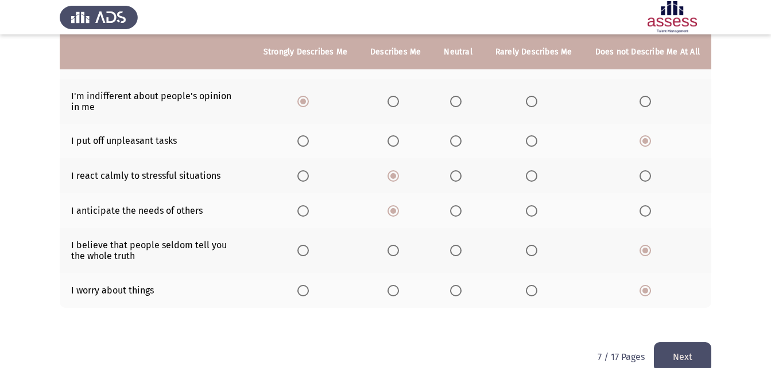
scroll to position [283, 0]
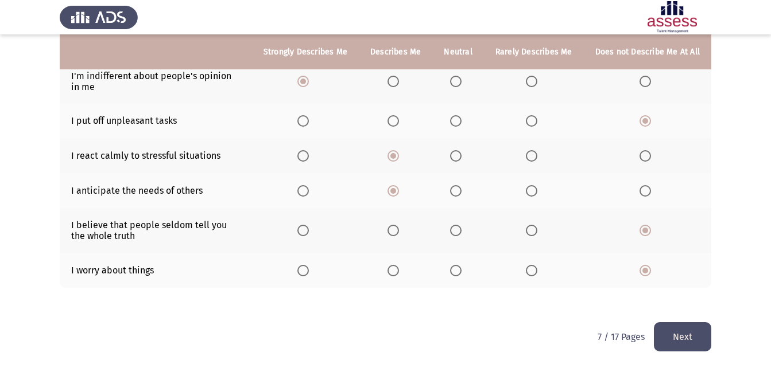
click at [672, 327] on button "Next" at bounding box center [682, 336] width 57 height 29
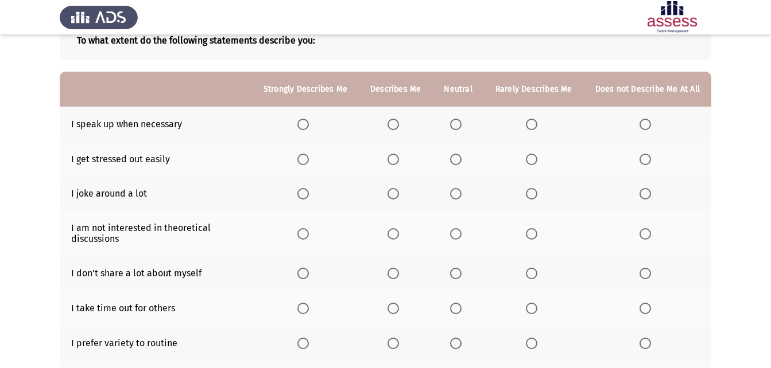
scroll to position [57, 0]
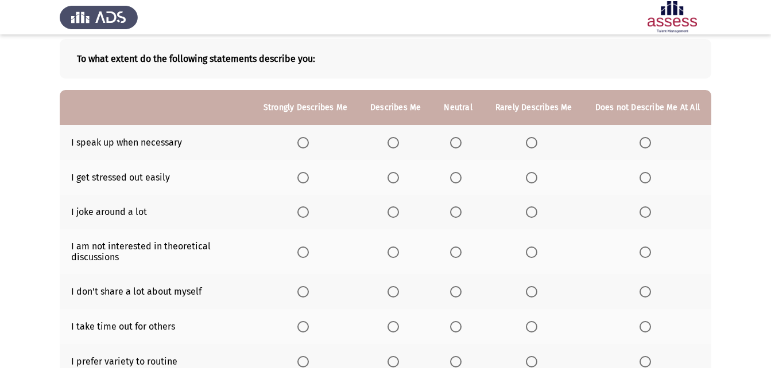
click at [309, 138] on span "Select an option" at bounding box center [302, 142] width 11 height 11
click at [309, 138] on input "Select an option" at bounding box center [302, 142] width 11 height 11
click at [648, 180] on span "Select an option" at bounding box center [644, 177] width 11 height 11
click at [648, 180] on input "Select an option" at bounding box center [644, 177] width 11 height 11
click at [648, 209] on span "Select an option" at bounding box center [644, 212] width 11 height 11
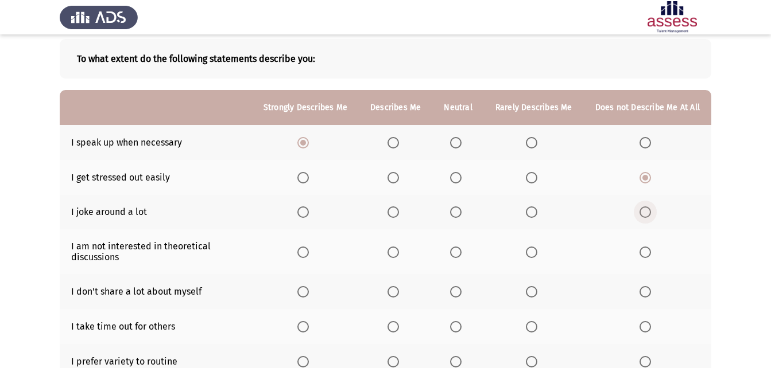
click at [648, 209] on input "Select an option" at bounding box center [644, 212] width 11 height 11
click at [399, 251] on span "Select an option" at bounding box center [392, 252] width 11 height 11
click at [399, 251] on input "Select an option" at bounding box center [392, 252] width 11 height 11
click at [457, 286] on span "Select an option" at bounding box center [455, 291] width 11 height 11
click at [457, 286] on input "Select an option" at bounding box center [455, 291] width 11 height 11
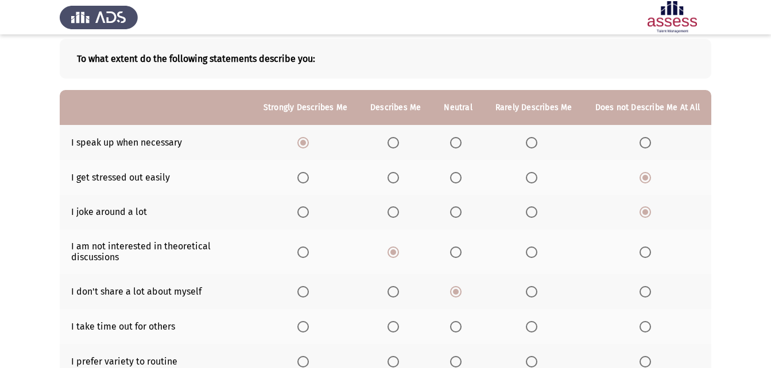
scroll to position [115, 0]
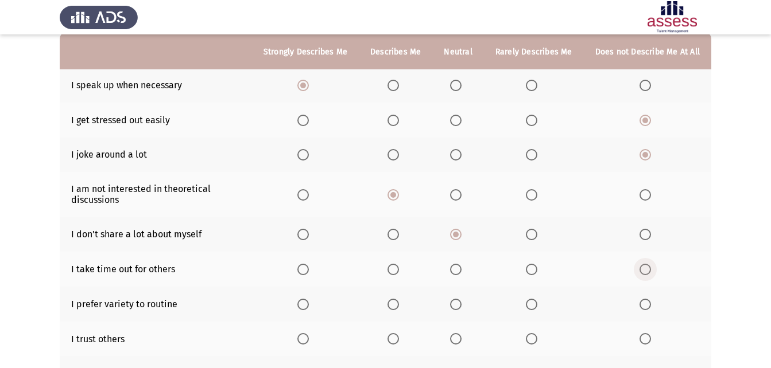
click at [647, 269] on span "Select an option" at bounding box center [644, 269] width 11 height 11
click at [647, 269] on input "Select an option" at bounding box center [644, 269] width 11 height 11
click at [640, 306] on span "Select an option" at bounding box center [644, 304] width 11 height 11
click at [640, 306] on input "Select an option" at bounding box center [644, 304] width 11 height 11
click at [646, 332] on th at bounding box center [647, 339] width 127 height 35
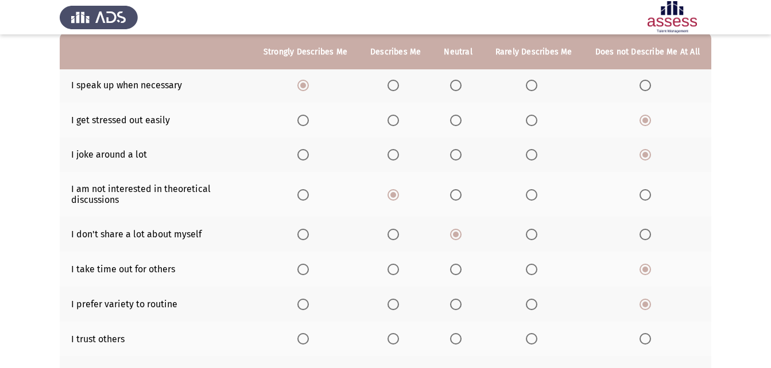
click at [531, 335] on span "Select an option" at bounding box center [531, 338] width 11 height 11
click at [531, 335] on input "Select an option" at bounding box center [531, 338] width 11 height 11
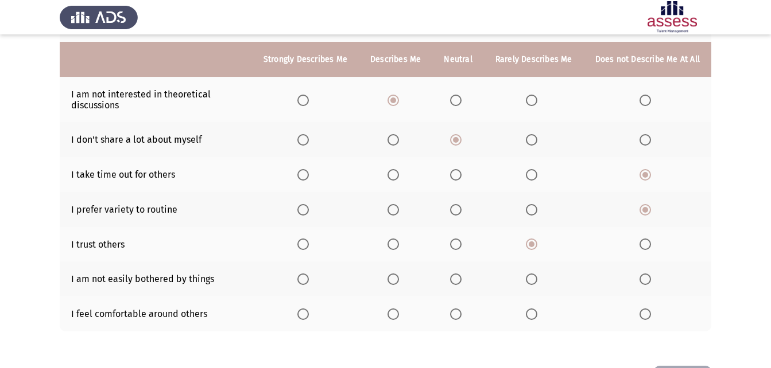
scroll to position [230, 0]
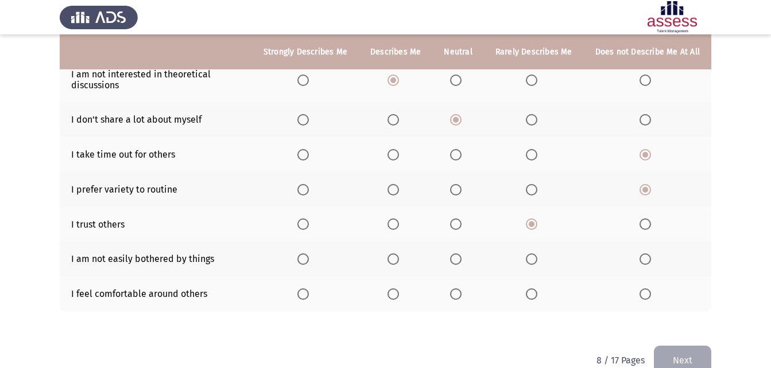
click at [405, 251] on th at bounding box center [395, 259] width 73 height 35
click at [399, 261] on span "Select an option" at bounding box center [392, 259] width 11 height 11
click at [399, 261] on input "Select an option" at bounding box center [392, 259] width 11 height 11
click at [397, 287] on th at bounding box center [395, 294] width 73 height 35
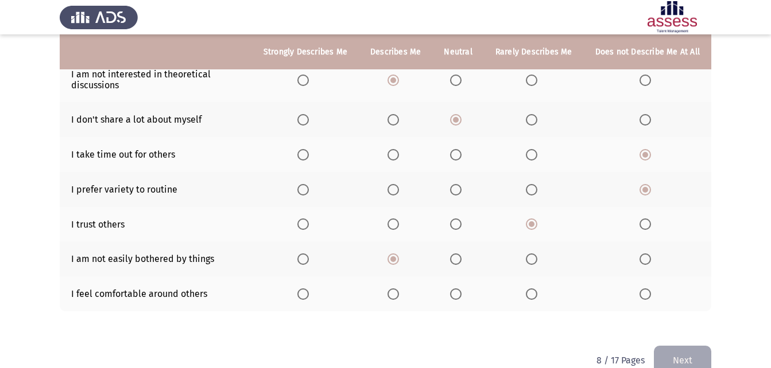
click at [398, 291] on span "Select an option" at bounding box center [392, 294] width 11 height 11
click at [398, 291] on input "Select an option" at bounding box center [392, 294] width 11 height 11
click at [704, 356] on button "Next" at bounding box center [682, 360] width 57 height 29
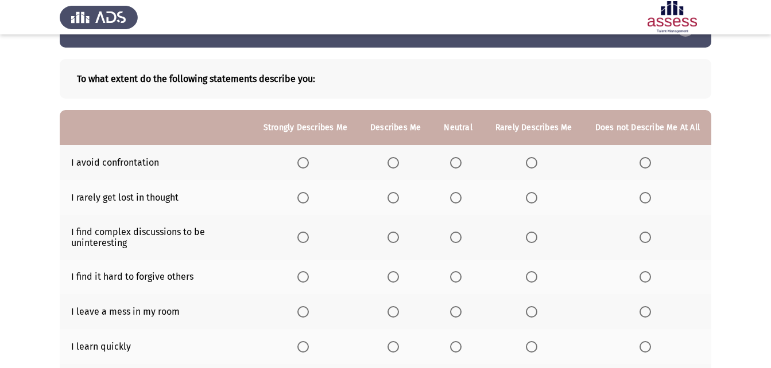
scroll to position [57, 0]
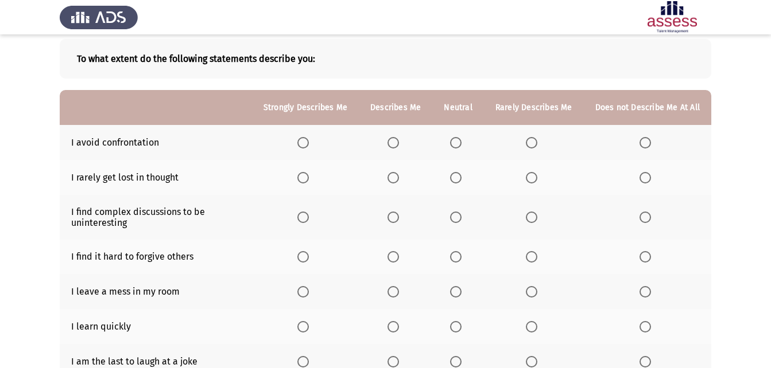
click at [309, 142] on span "Select an option" at bounding box center [302, 142] width 11 height 11
click at [309, 142] on input "Select an option" at bounding box center [302, 142] width 11 height 11
click at [309, 142] on span "Select an option" at bounding box center [302, 142] width 11 height 11
click at [397, 178] on span "Select an option" at bounding box center [392, 177] width 11 height 11
click at [397, 178] on input "Select an option" at bounding box center [392, 177] width 11 height 11
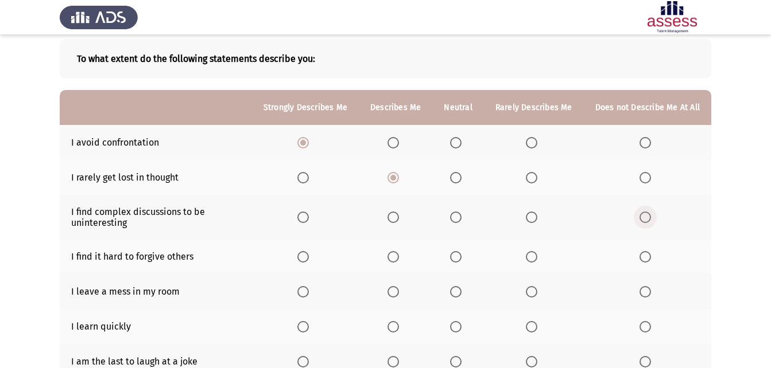
click at [644, 220] on span "Select an option" at bounding box center [644, 217] width 11 height 11
click at [644, 220] on input "Select an option" at bounding box center [644, 217] width 11 height 11
click at [647, 263] on span "Select an option" at bounding box center [644, 256] width 11 height 11
click at [647, 263] on input "Select an option" at bounding box center [644, 256] width 11 height 11
click at [654, 293] on label "Select an option" at bounding box center [647, 291] width 16 height 11
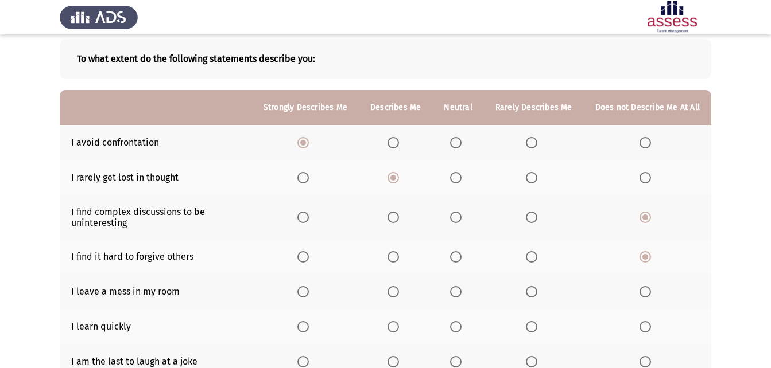
click at [651, 293] on input "Select an option" at bounding box center [644, 291] width 11 height 11
click at [308, 327] on span "Select an option" at bounding box center [302, 326] width 11 height 11
click at [308, 327] on input "Select an option" at bounding box center [302, 326] width 11 height 11
click at [640, 359] on span "Select an option" at bounding box center [644, 361] width 11 height 11
click at [640, 359] on input "Select an option" at bounding box center [644, 361] width 11 height 11
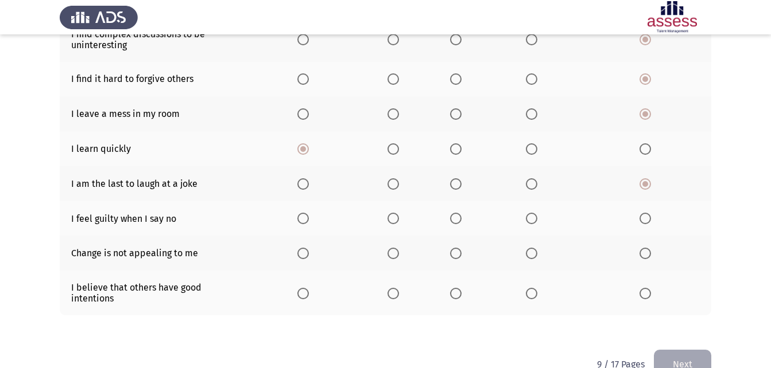
scroll to position [253, 0]
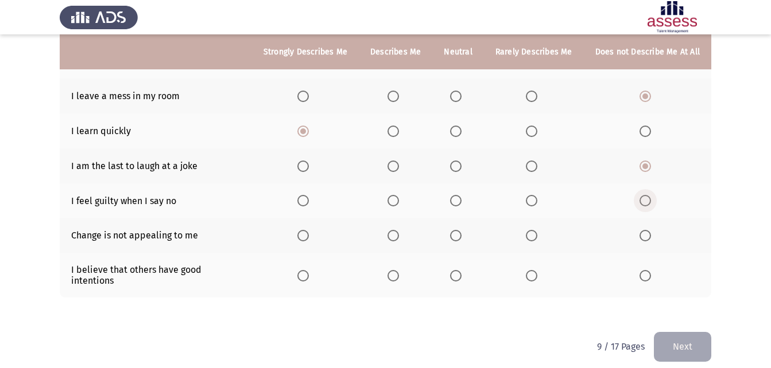
click at [640, 195] on span "Select an option" at bounding box center [644, 200] width 11 height 11
click at [640, 195] on input "Select an option" at bounding box center [644, 200] width 11 height 11
click at [644, 232] on span "Select an option" at bounding box center [644, 235] width 11 height 11
click at [644, 232] on input "Select an option" at bounding box center [644, 235] width 11 height 11
click at [457, 275] on span "Select an option" at bounding box center [455, 275] width 11 height 11
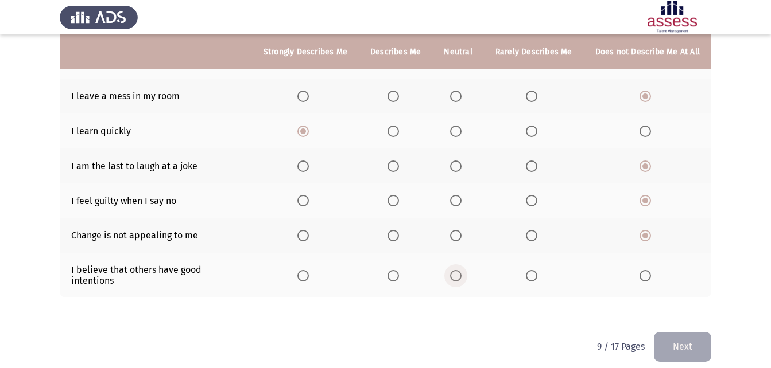
click at [457, 275] on input "Select an option" at bounding box center [455, 275] width 11 height 11
click at [528, 270] on span "Select an option" at bounding box center [531, 275] width 11 height 11
click at [528, 270] on input "Select an option" at bounding box center [531, 275] width 11 height 11
click at [697, 340] on button "Next" at bounding box center [682, 346] width 57 height 29
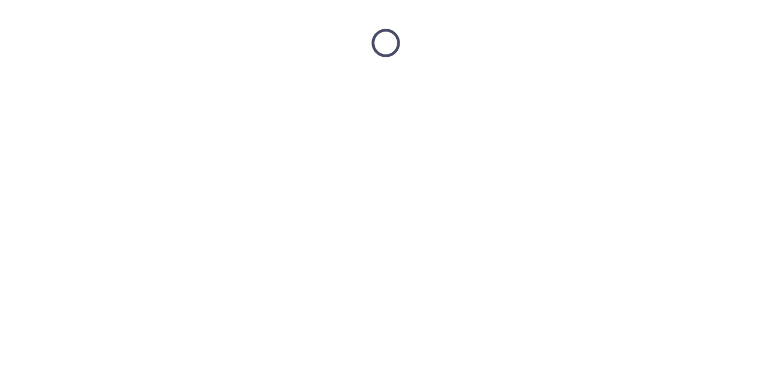
scroll to position [0, 0]
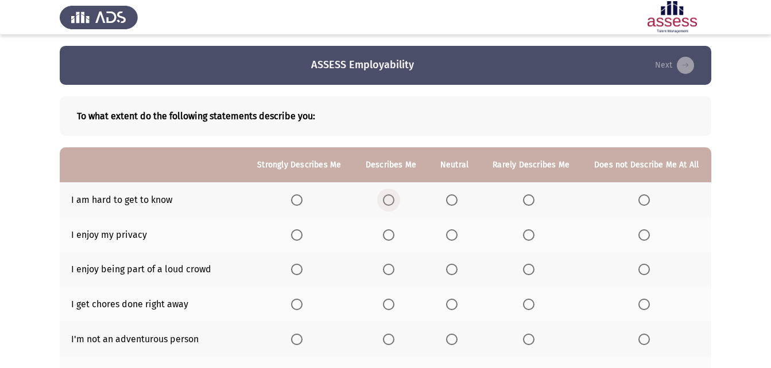
click at [391, 201] on span "Select an option" at bounding box center [388, 200] width 11 height 11
click at [391, 201] on input "Select an option" at bounding box center [388, 200] width 11 height 11
click at [453, 195] on span "Select an option" at bounding box center [451, 200] width 11 height 11
click at [453, 195] on input "Select an option" at bounding box center [451, 200] width 11 height 11
click at [527, 231] on span "Select an option" at bounding box center [528, 235] width 11 height 11
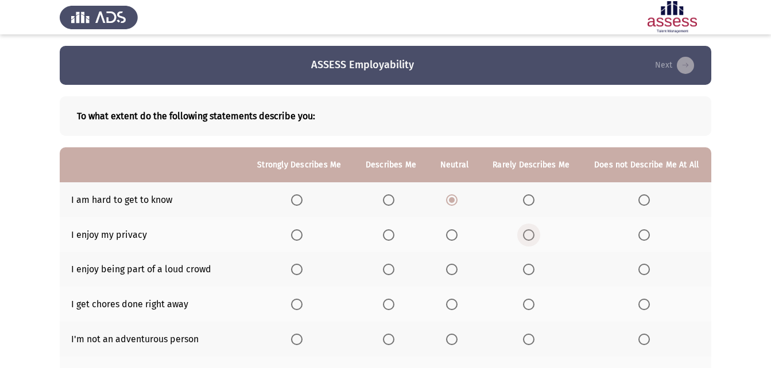
click at [527, 231] on input "Select an option" at bounding box center [528, 235] width 11 height 11
click at [454, 232] on span "Select an option" at bounding box center [451, 235] width 11 height 11
click at [454, 232] on input "Select an option" at bounding box center [451, 235] width 11 height 11
click at [646, 271] on span "Select an option" at bounding box center [643, 269] width 11 height 11
click at [646, 271] on input "Select an option" at bounding box center [643, 269] width 11 height 11
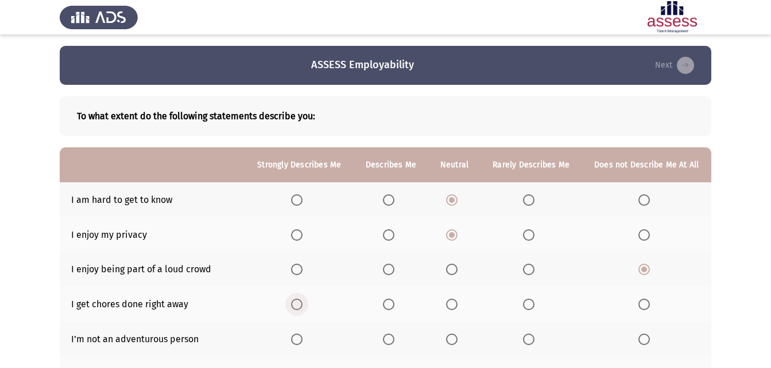
click at [293, 305] on span "Select an option" at bounding box center [296, 304] width 11 height 11
click at [293, 305] on input "Select an option" at bounding box center [296, 304] width 11 height 11
drag, startPoint x: 645, startPoint y: 345, endPoint x: 693, endPoint y: 338, distance: 48.1
click at [663, 341] on th at bounding box center [646, 339] width 130 height 35
click at [638, 336] on span "Select an option" at bounding box center [643, 339] width 11 height 11
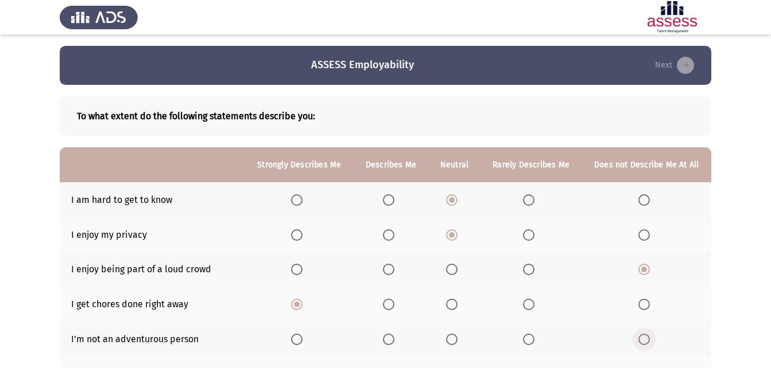
click at [638, 336] on input "Select an option" at bounding box center [643, 339] width 11 height 11
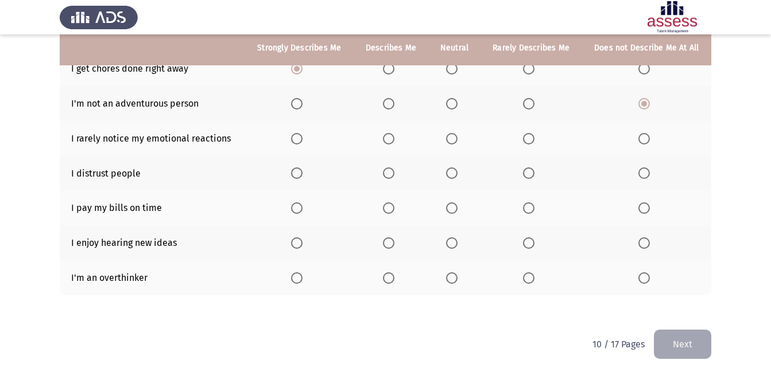
scroll to position [243, 0]
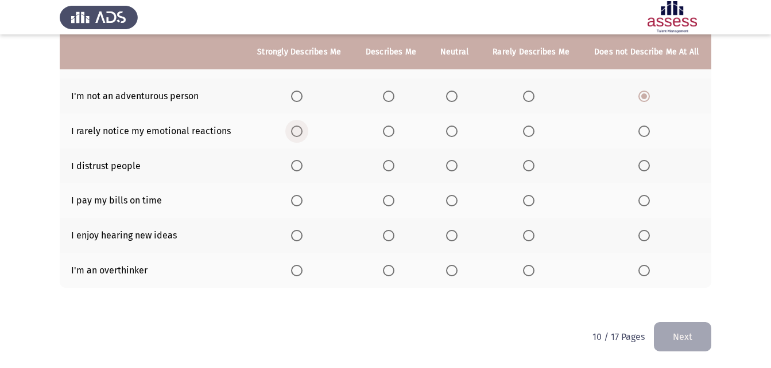
click at [298, 133] on span "Select an option" at bounding box center [296, 131] width 11 height 11
click at [298, 133] on input "Select an option" at bounding box center [296, 131] width 11 height 11
click at [523, 165] on span "Select an option" at bounding box center [528, 165] width 11 height 11
click at [523, 165] on input "Select an option" at bounding box center [528, 165] width 11 height 11
click at [289, 200] on th at bounding box center [299, 200] width 108 height 35
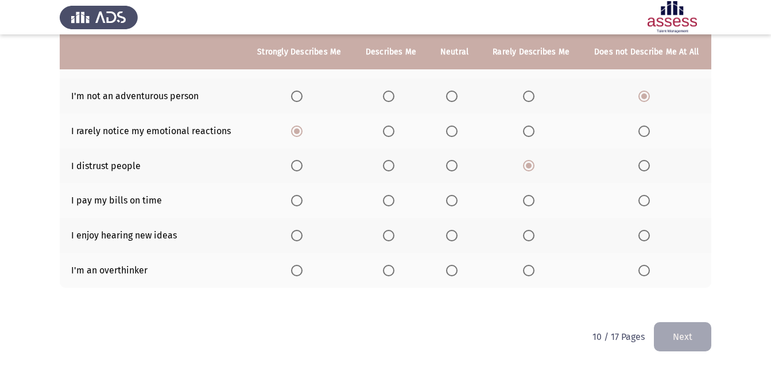
click at [302, 196] on span "Select an option" at bounding box center [296, 200] width 11 height 11
click at [302, 196] on input "Select an option" at bounding box center [296, 200] width 11 height 11
click at [304, 230] on label "Select an option" at bounding box center [299, 235] width 16 height 11
click at [302, 230] on input "Select an option" at bounding box center [296, 235] width 11 height 11
click at [527, 271] on span "Select an option" at bounding box center [528, 270] width 11 height 11
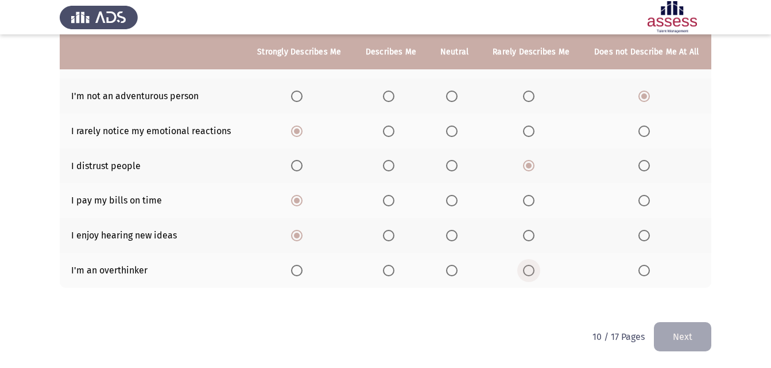
click at [527, 271] on input "Select an option" at bounding box center [528, 270] width 11 height 11
click at [685, 294] on div "To what extent do the following statements describe you: Strongly Describes Me …" at bounding box center [385, 76] width 651 height 469
click at [683, 321] on div "To what extent do the following statements describe you: Strongly Describes Me …" at bounding box center [385, 82] width 651 height 481
click at [683, 345] on button "Next" at bounding box center [682, 336] width 57 height 29
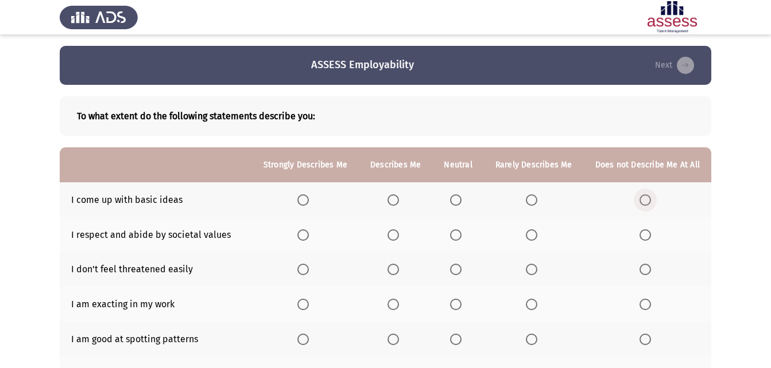
click at [646, 203] on span "Select an option" at bounding box center [644, 200] width 11 height 11
click at [646, 203] on input "Select an option" at bounding box center [644, 200] width 11 height 11
click at [308, 239] on span "Select an option" at bounding box center [302, 235] width 11 height 11
click at [308, 239] on input "Select an option" at bounding box center [302, 235] width 11 height 11
click at [309, 273] on span "Select an option" at bounding box center [302, 269] width 11 height 11
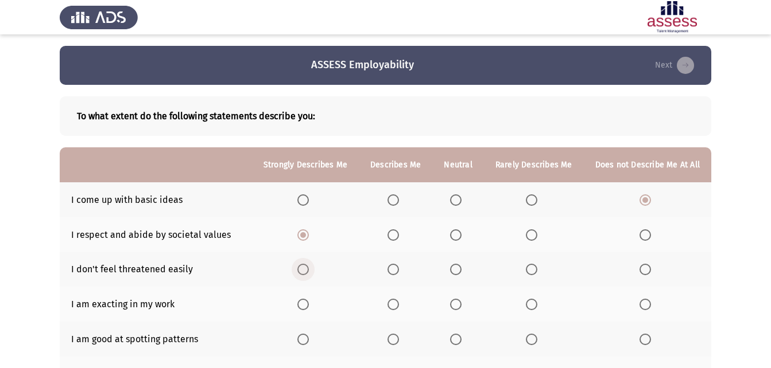
click at [309, 273] on input "Select an option" at bounding box center [302, 269] width 11 height 11
click at [313, 309] on label "Select an option" at bounding box center [305, 304] width 16 height 11
click at [309, 309] on input "Select an option" at bounding box center [302, 304] width 11 height 11
click at [309, 335] on span "Select an option" at bounding box center [302, 339] width 11 height 11
click at [309, 335] on input "Select an option" at bounding box center [302, 339] width 11 height 11
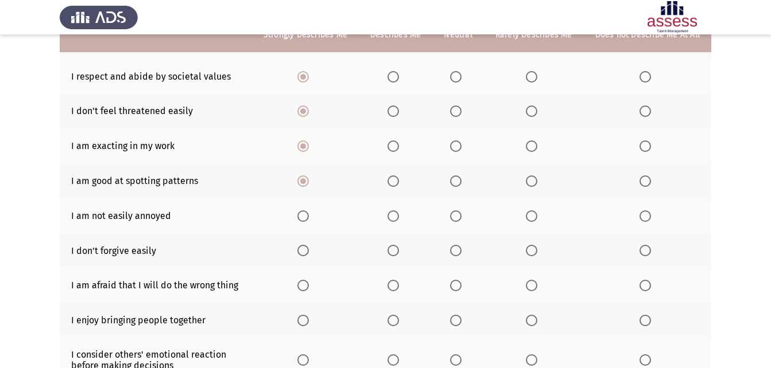
scroll to position [161, 0]
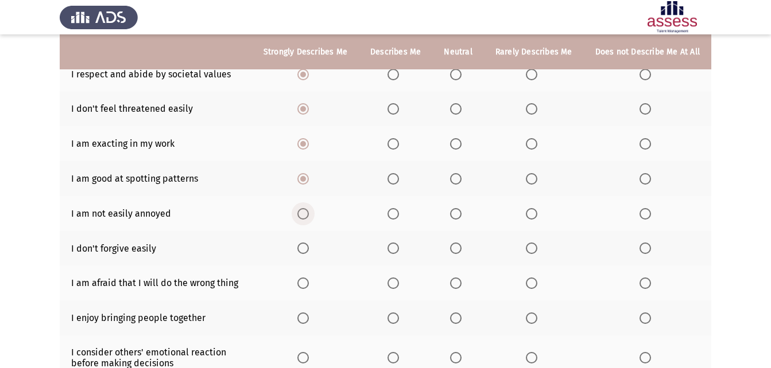
click at [309, 215] on span "Select an option" at bounding box center [302, 213] width 11 height 11
click at [309, 215] on input "Select an option" at bounding box center [302, 213] width 11 height 11
click at [643, 247] on span "Select an option" at bounding box center [644, 248] width 11 height 11
click at [643, 247] on input "Select an option" at bounding box center [644, 248] width 11 height 11
click at [537, 251] on span "Select an option" at bounding box center [531, 248] width 11 height 11
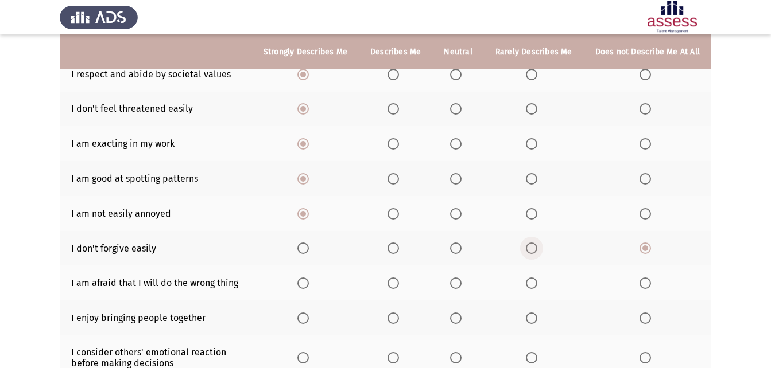
click at [537, 251] on input "Select an option" at bounding box center [531, 248] width 11 height 11
click at [646, 281] on span "Select an option" at bounding box center [644, 283] width 11 height 11
click at [646, 281] on input "Select an option" at bounding box center [644, 283] width 11 height 11
click at [458, 320] on span "Select an option" at bounding box center [455, 318] width 11 height 11
click at [458, 320] on input "Select an option" at bounding box center [455, 318] width 11 height 11
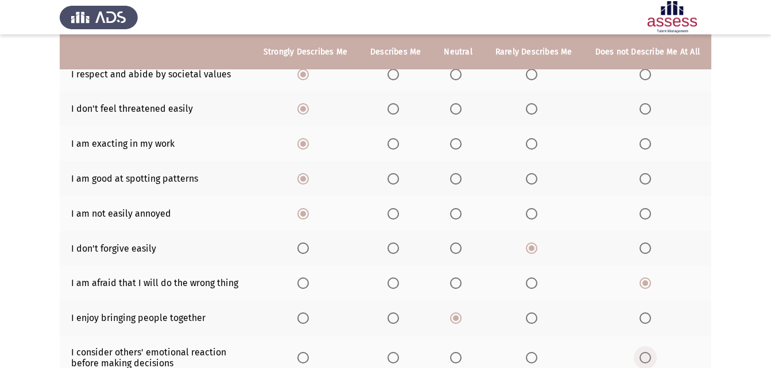
click at [644, 355] on span "Select an option" at bounding box center [644, 357] width 11 height 11
click at [644, 355] on input "Select an option" at bounding box center [644, 357] width 11 height 11
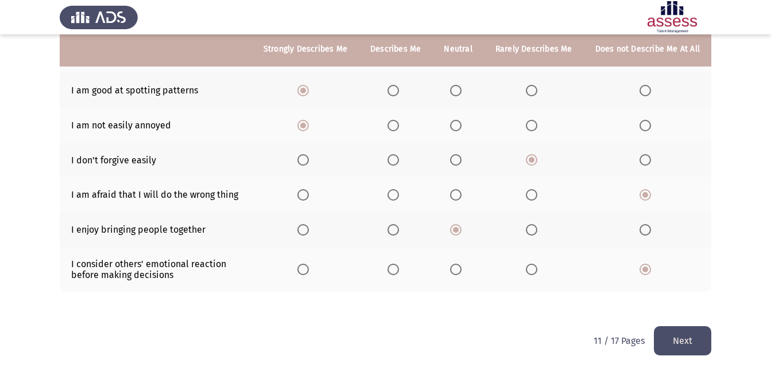
scroll to position [252, 0]
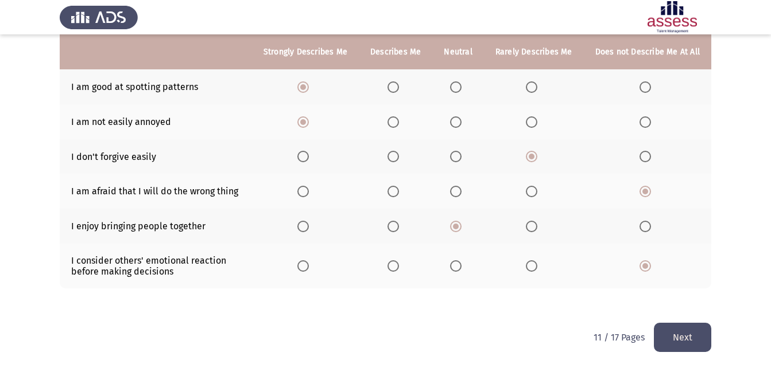
click at [700, 332] on button "Next" at bounding box center [682, 337] width 57 height 29
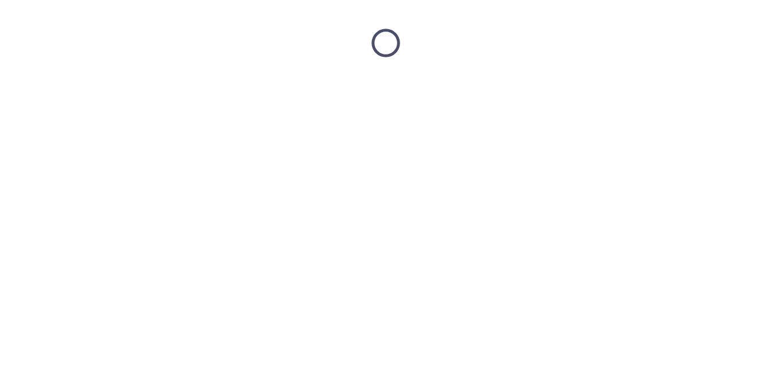
scroll to position [0, 0]
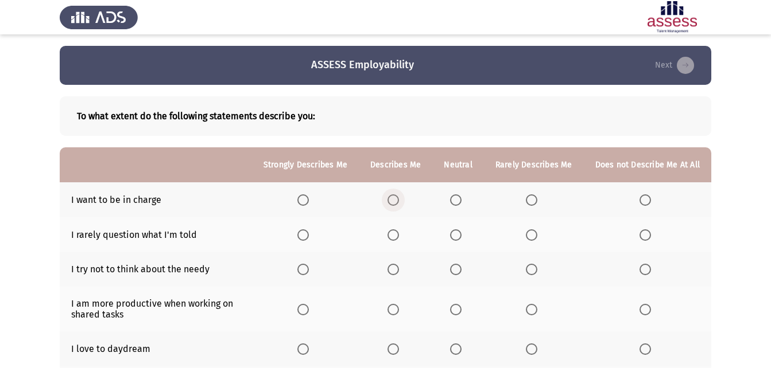
click at [396, 198] on span "Select an option" at bounding box center [392, 200] width 11 height 11
click at [396, 198] on input "Select an option" at bounding box center [392, 200] width 11 height 11
click at [458, 201] on span "Select an option" at bounding box center [455, 200] width 11 height 11
click at [458, 201] on input "Select an option" at bounding box center [455, 200] width 11 height 11
click at [395, 199] on span "Select an option" at bounding box center [392, 200] width 11 height 11
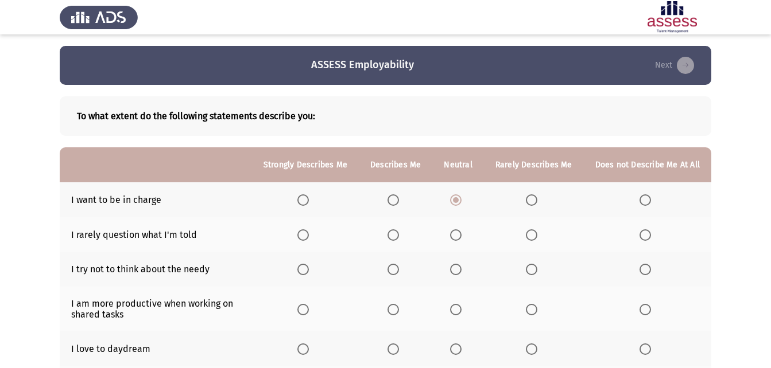
click at [395, 199] on input "Select an option" at bounding box center [392, 200] width 11 height 11
click at [461, 238] on span "Select an option" at bounding box center [455, 235] width 11 height 11
click at [461, 238] on input "Select an option" at bounding box center [455, 235] width 11 height 11
click at [646, 269] on span "Select an option" at bounding box center [644, 269] width 11 height 11
click at [646, 269] on input "Select an option" at bounding box center [644, 269] width 11 height 11
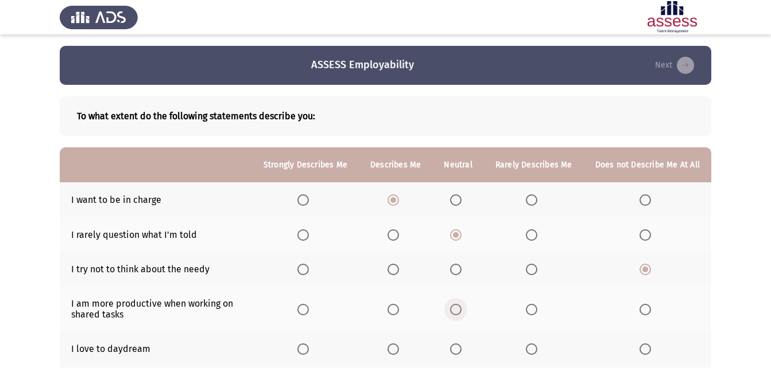
click at [456, 310] on span "Select an option" at bounding box center [455, 309] width 11 height 11
click at [456, 310] on input "Select an option" at bounding box center [455, 309] width 11 height 11
click at [645, 349] on span "Select an option" at bounding box center [644, 349] width 11 height 11
click at [645, 349] on input "Select an option" at bounding box center [644, 349] width 11 height 11
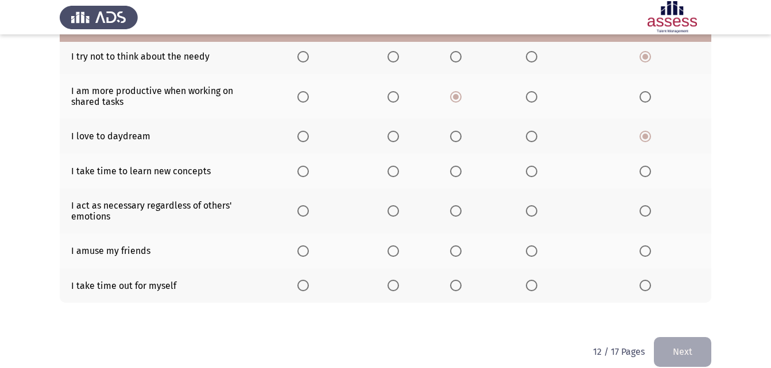
scroll to position [228, 0]
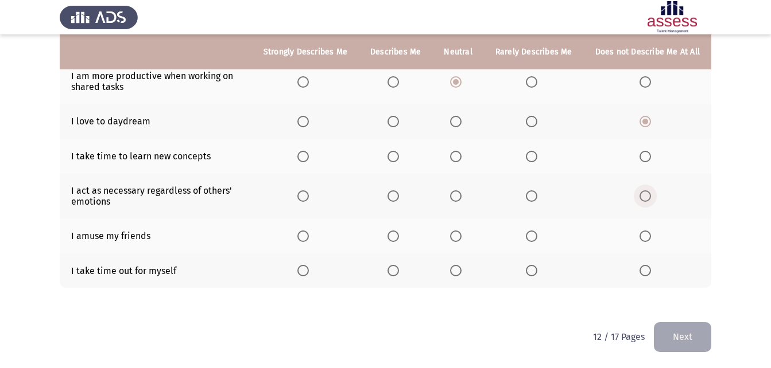
click at [650, 197] on span "Select an option" at bounding box center [644, 196] width 11 height 11
click at [650, 197] on input "Select an option" at bounding box center [644, 196] width 11 height 11
click at [647, 157] on span "Select an option" at bounding box center [644, 156] width 11 height 11
click at [647, 157] on input "Select an option" at bounding box center [644, 156] width 11 height 11
click at [649, 237] on span "Select an option" at bounding box center [644, 236] width 11 height 11
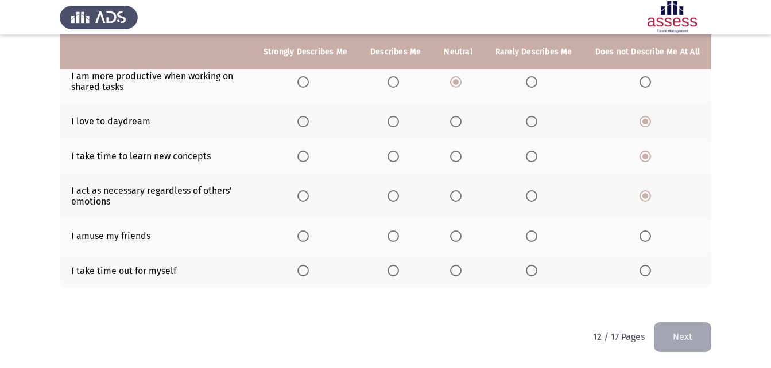
click at [649, 237] on input "Select an option" at bounding box center [644, 236] width 11 height 11
drag, startPoint x: 312, startPoint y: 271, endPoint x: 388, endPoint y: 296, distance: 80.2
click at [313, 270] on label "Select an option" at bounding box center [305, 270] width 16 height 11
click at [309, 270] on input "Select an option" at bounding box center [302, 270] width 11 height 11
click at [455, 233] on span "Select an option" at bounding box center [455, 236] width 11 height 11
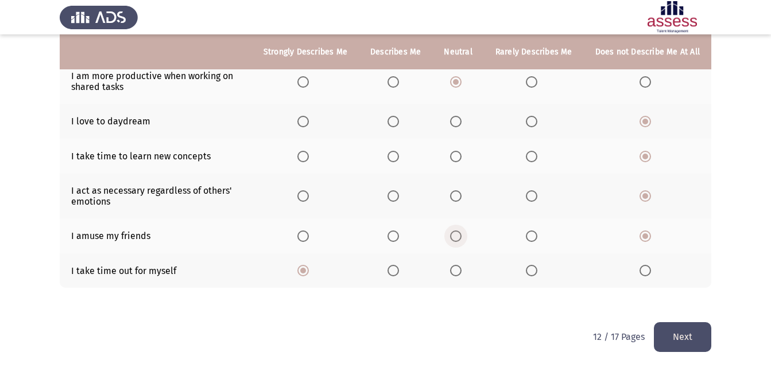
click at [455, 233] on input "Select an option" at bounding box center [455, 236] width 11 height 11
click at [697, 333] on button "Next" at bounding box center [682, 336] width 57 height 29
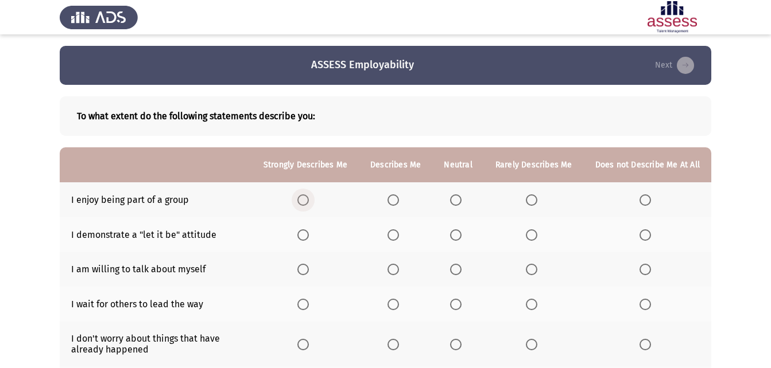
click at [308, 195] on span "Select an option" at bounding box center [302, 200] width 11 height 11
click at [308, 195] on input "Select an option" at bounding box center [302, 200] width 11 height 11
click at [398, 235] on span "Select an option" at bounding box center [392, 235] width 11 height 11
click at [398, 235] on input "Select an option" at bounding box center [392, 235] width 11 height 11
click at [535, 271] on span "Select an option" at bounding box center [531, 269] width 11 height 11
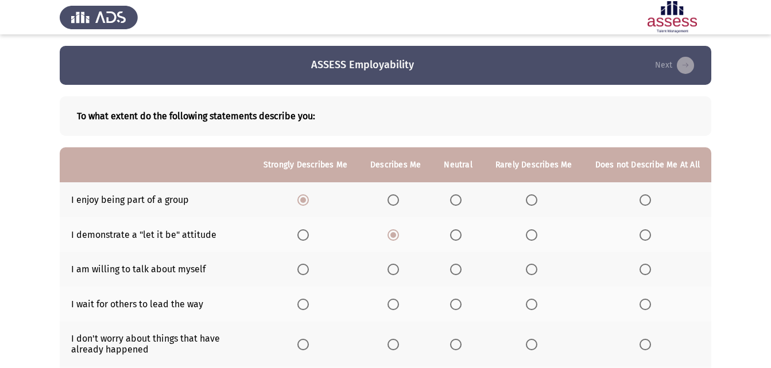
click at [535, 271] on input "Select an option" at bounding box center [531, 269] width 11 height 11
click at [461, 304] on span "Select an option" at bounding box center [455, 304] width 11 height 11
click at [461, 304] on input "Select an option" at bounding box center [455, 304] width 11 height 11
click at [399, 344] on span "Select an option" at bounding box center [392, 344] width 11 height 11
click at [399, 344] on input "Select an option" at bounding box center [392, 344] width 11 height 11
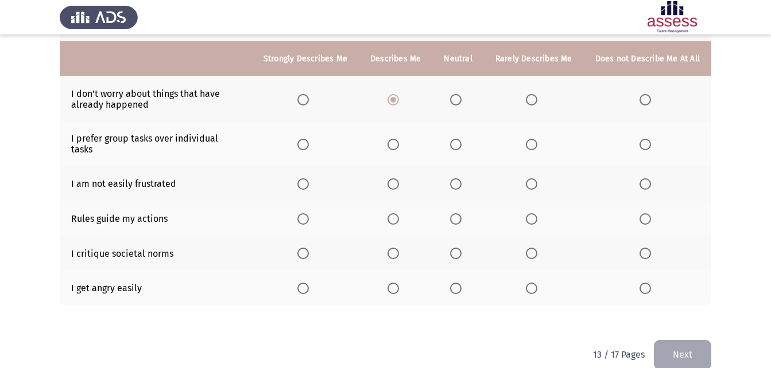
scroll to position [253, 0]
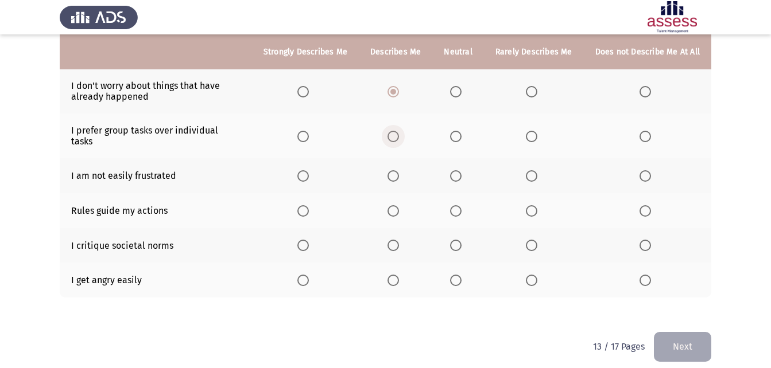
click at [394, 131] on span "Select an option" at bounding box center [392, 136] width 11 height 11
click at [394, 131] on input "Select an option" at bounding box center [392, 136] width 11 height 11
click at [399, 170] on span "Select an option" at bounding box center [392, 175] width 11 height 11
click at [399, 170] on input "Select an option" at bounding box center [392, 175] width 11 height 11
click at [399, 205] on span "Select an option" at bounding box center [392, 210] width 11 height 11
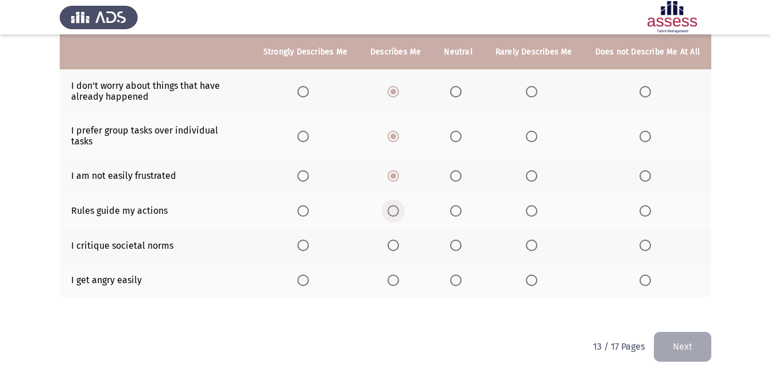
click at [399, 205] on input "Select an option" at bounding box center [392, 210] width 11 height 11
click at [648, 240] on span "Select an option" at bounding box center [644, 245] width 11 height 11
click at [648, 240] on input "Select an option" at bounding box center [644, 245] width 11 height 11
click at [648, 275] on span "Select an option" at bounding box center [644, 280] width 11 height 11
click at [648, 275] on input "Select an option" at bounding box center [644, 280] width 11 height 11
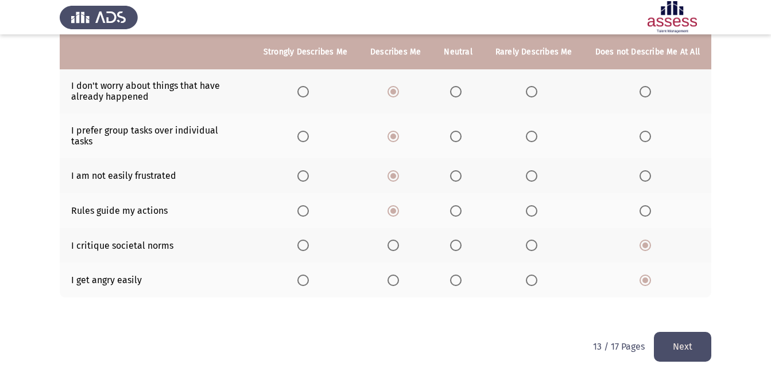
click at [694, 332] on button "Next" at bounding box center [682, 346] width 57 height 29
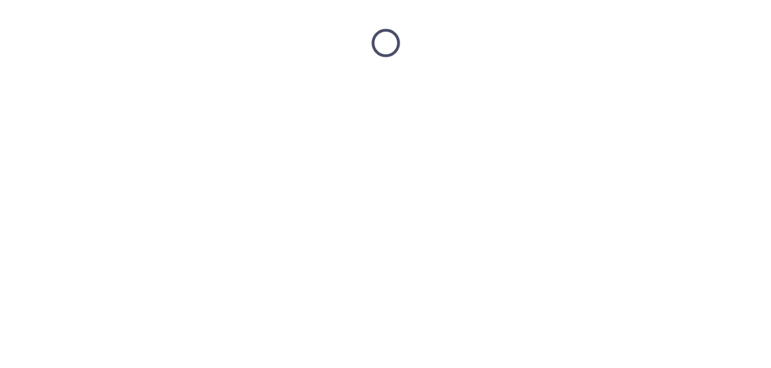
click at [694, 86] on html at bounding box center [385, 43] width 771 height 86
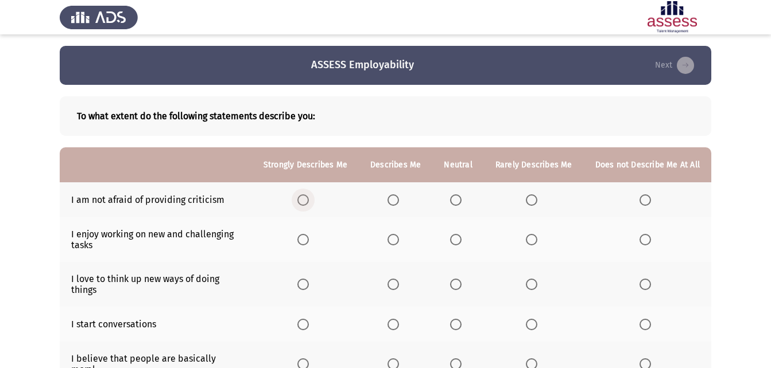
click at [302, 197] on span "Select an option" at bounding box center [302, 200] width 11 height 11
click at [302, 197] on input "Select an option" at bounding box center [302, 200] width 11 height 11
click at [309, 243] on span "Select an option" at bounding box center [302, 239] width 11 height 11
click at [309, 243] on input "Select an option" at bounding box center [302, 239] width 11 height 11
click at [309, 279] on span "Select an option" at bounding box center [302, 284] width 11 height 11
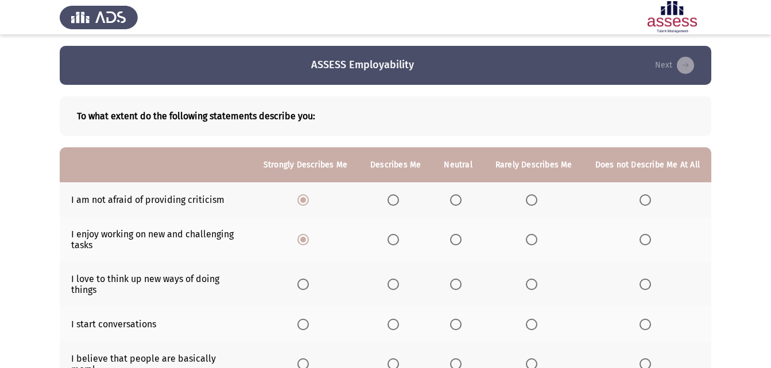
click at [309, 279] on input "Select an option" at bounding box center [302, 284] width 11 height 11
click at [309, 323] on span "Select an option" at bounding box center [302, 324] width 11 height 11
click at [309, 323] on input "Select an option" at bounding box center [302, 324] width 11 height 11
click at [309, 359] on span "Select an option" at bounding box center [302, 364] width 11 height 11
click at [309, 359] on input "Select an option" at bounding box center [302, 364] width 11 height 11
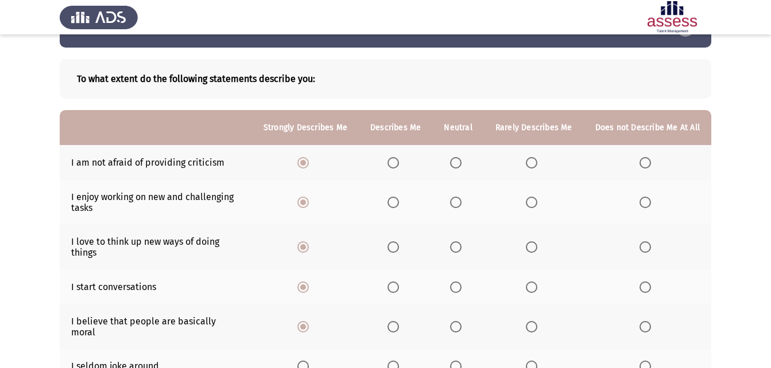
scroll to position [57, 0]
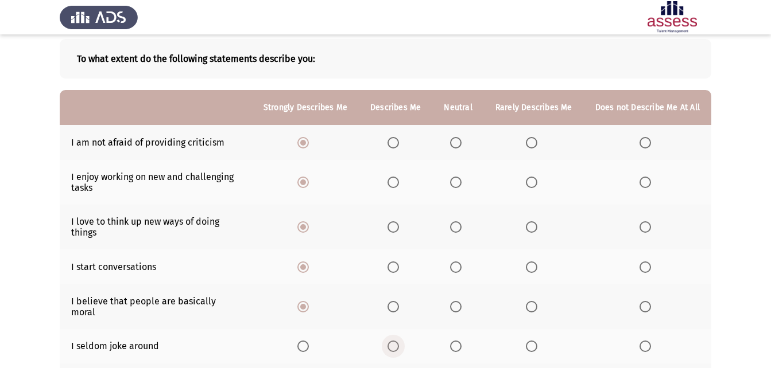
click at [399, 341] on span "Select an option" at bounding box center [392, 346] width 11 height 11
click at [399, 341] on input "Select an option" at bounding box center [392, 346] width 11 height 11
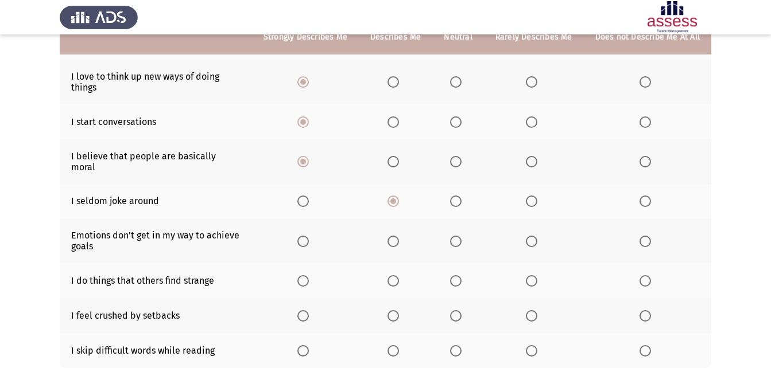
scroll to position [211, 0]
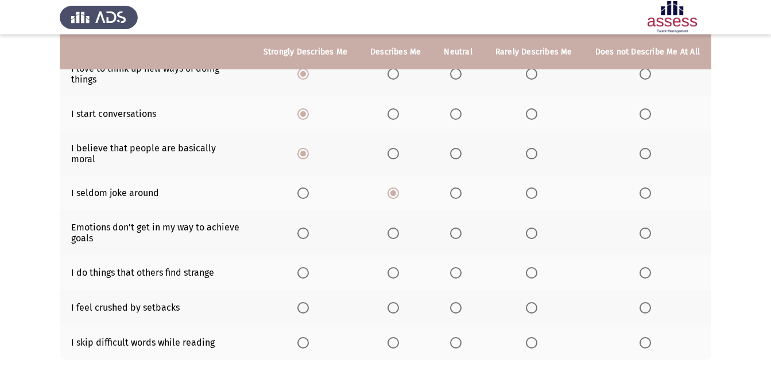
click at [309, 228] on span "Select an option" at bounding box center [302, 233] width 11 height 11
click at [309, 228] on input "Select an option" at bounding box center [302, 233] width 11 height 11
click at [531, 267] on span "Select an option" at bounding box center [531, 272] width 11 height 11
click at [531, 267] on input "Select an option" at bounding box center [531, 272] width 11 height 11
click at [639, 259] on th at bounding box center [647, 272] width 127 height 35
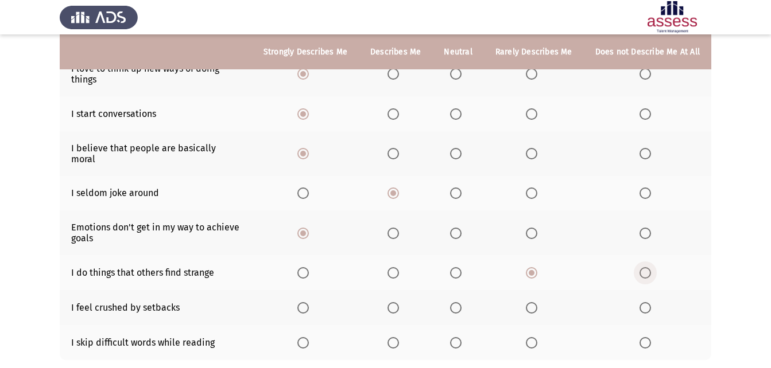
click at [646, 267] on span "Select an option" at bounding box center [644, 272] width 11 height 11
click at [646, 267] on input "Select an option" at bounding box center [644, 272] width 11 height 11
click at [646, 303] on span "Select an option" at bounding box center [644, 307] width 11 height 11
click at [646, 303] on input "Select an option" at bounding box center [644, 307] width 11 height 11
click at [643, 337] on span "Select an option" at bounding box center [644, 342] width 11 height 11
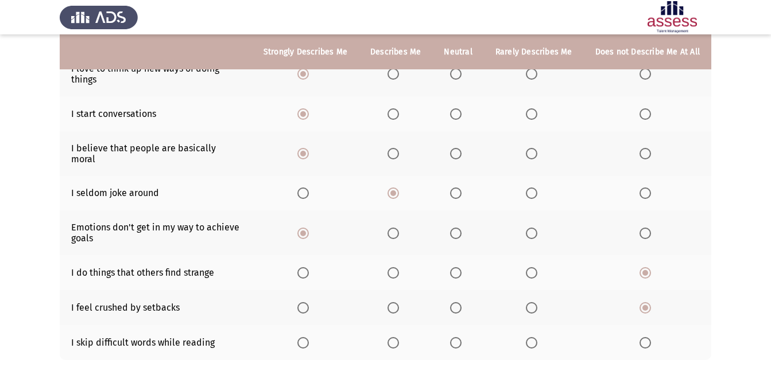
click at [643, 337] on input "Select an option" at bounding box center [644, 342] width 11 height 11
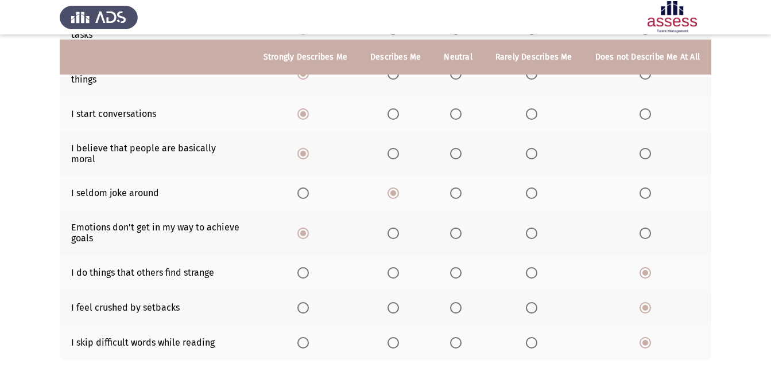
scroll to position [234, 0]
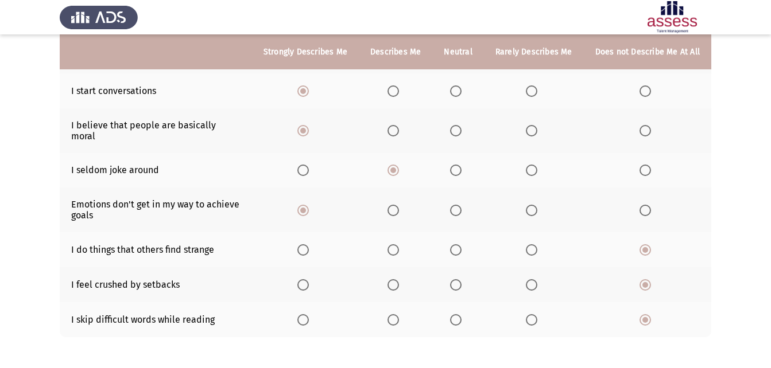
drag, startPoint x: 527, startPoint y: 308, endPoint x: 534, endPoint y: 306, distance: 7.7
click at [534, 306] on th at bounding box center [534, 319] width 100 height 35
click at [534, 314] on span "Select an option" at bounding box center [531, 319] width 11 height 11
click at [534, 314] on input "Select an option" at bounding box center [531, 319] width 11 height 11
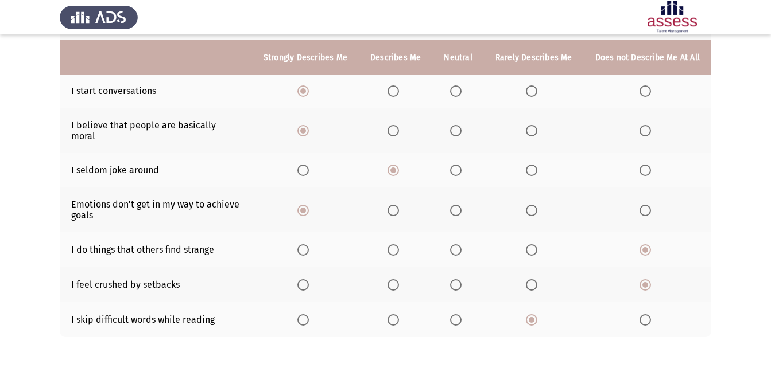
scroll to position [257, 0]
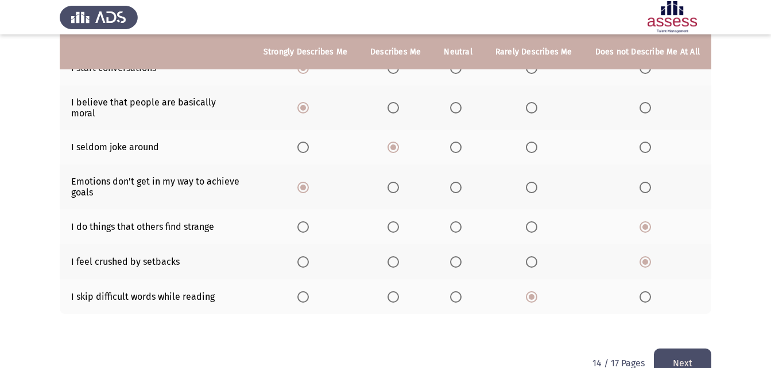
click at [667, 358] on button "Next" at bounding box center [682, 363] width 57 height 29
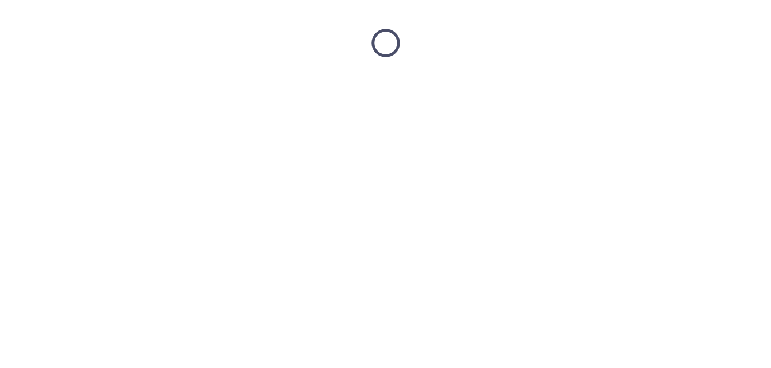
scroll to position [0, 0]
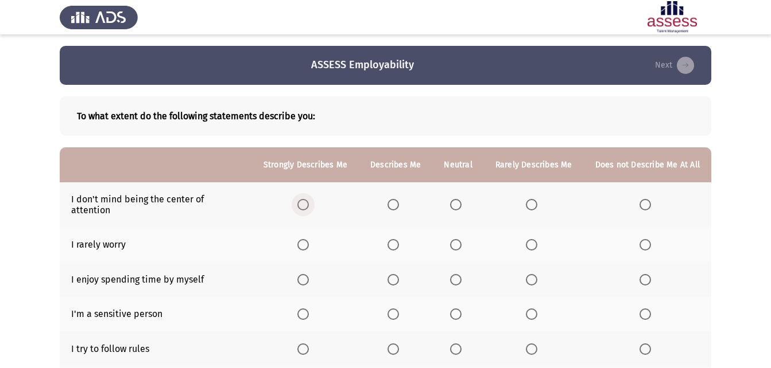
click at [309, 201] on span "Select an option" at bounding box center [302, 204] width 11 height 11
click at [309, 201] on input "Select an option" at bounding box center [302, 204] width 11 height 11
click at [309, 239] on span "Select an option" at bounding box center [302, 244] width 11 height 11
click at [309, 239] on input "Select an option" at bounding box center [302, 244] width 11 height 11
click at [461, 274] on span "Select an option" at bounding box center [455, 279] width 11 height 11
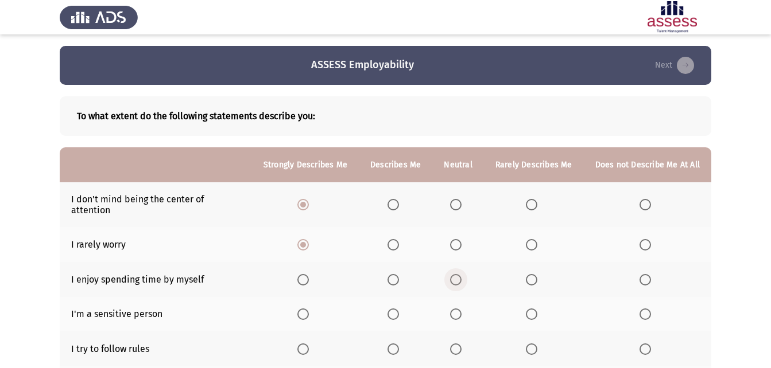
click at [461, 274] on input "Select an option" at bounding box center [455, 279] width 11 height 11
click at [648, 309] on span "Select an option" at bounding box center [644, 314] width 11 height 11
click at [648, 309] on input "Select an option" at bounding box center [644, 314] width 11 height 11
click at [309, 344] on span "Select an option" at bounding box center [302, 349] width 11 height 11
click at [309, 344] on input "Select an option" at bounding box center [302, 349] width 11 height 11
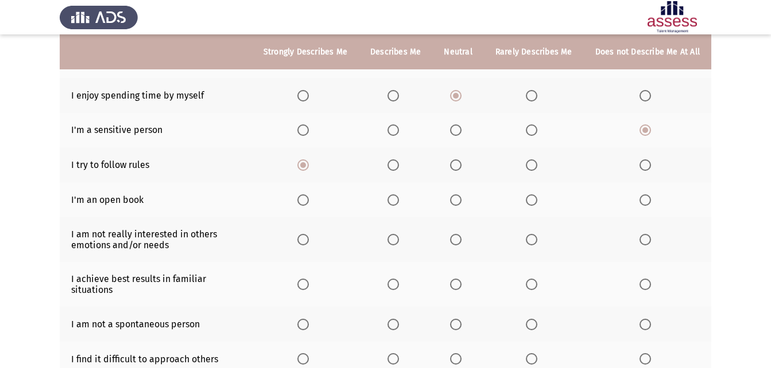
scroll to position [207, 0]
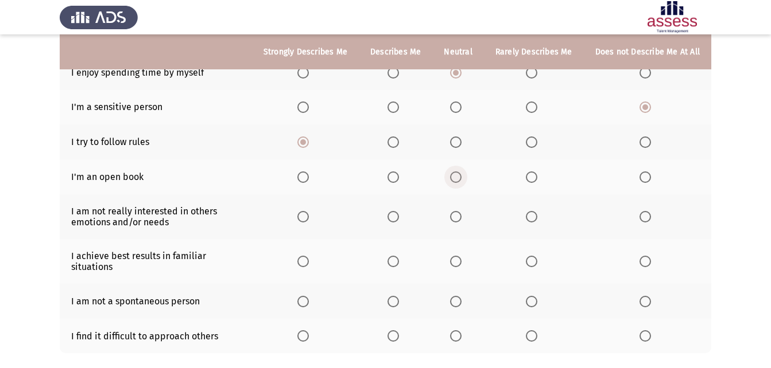
click at [461, 172] on span "Select an option" at bounding box center [455, 177] width 11 height 11
click at [461, 172] on input "Select an option" at bounding box center [455, 177] width 11 height 11
click at [533, 211] on span "Select an option" at bounding box center [531, 216] width 11 height 11
click at [533, 211] on input "Select an option" at bounding box center [531, 216] width 11 height 11
click at [309, 256] on span "Select an option" at bounding box center [302, 261] width 11 height 11
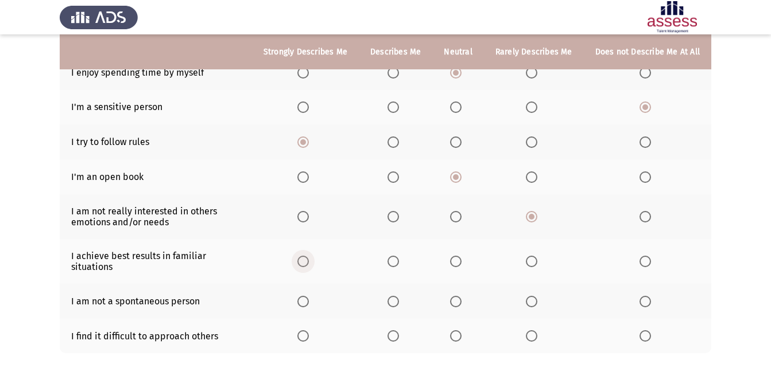
click at [309, 256] on input "Select an option" at bounding box center [302, 261] width 11 height 11
click at [418, 284] on th at bounding box center [395, 301] width 73 height 35
click at [398, 296] on span "Select an option" at bounding box center [392, 301] width 11 height 11
click at [398, 296] on input "Select an option" at bounding box center [392, 301] width 11 height 11
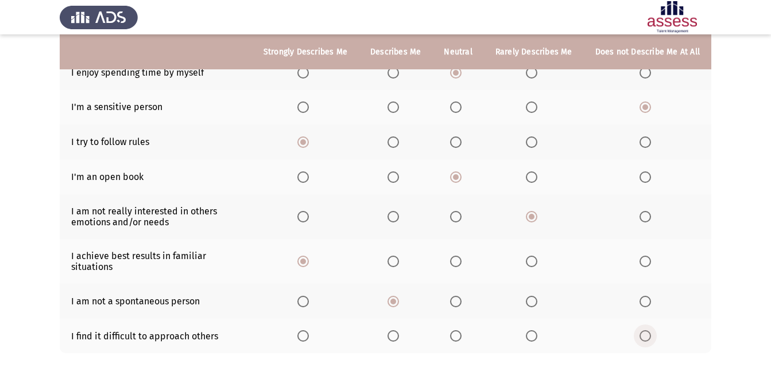
click at [646, 331] on span "Select an option" at bounding box center [644, 336] width 11 height 11
click at [646, 331] on input "Select an option" at bounding box center [644, 336] width 11 height 11
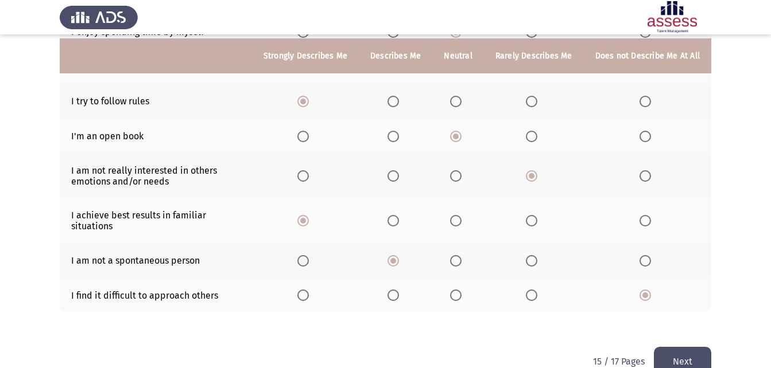
scroll to position [253, 0]
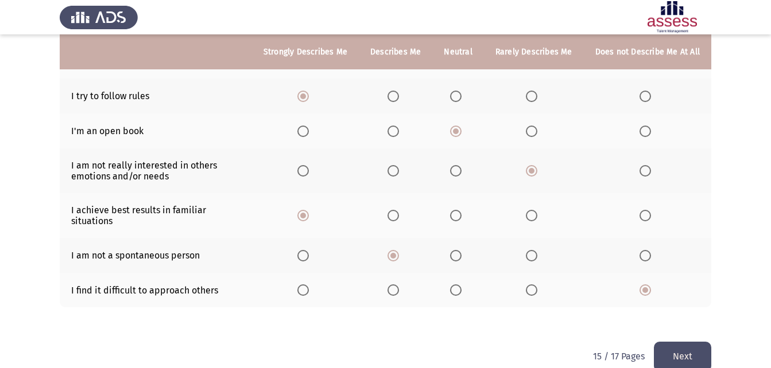
click at [674, 342] on button "Next" at bounding box center [682, 356] width 57 height 29
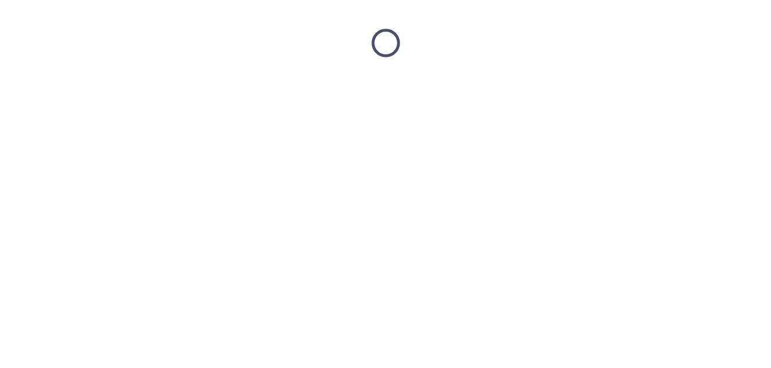
scroll to position [0, 0]
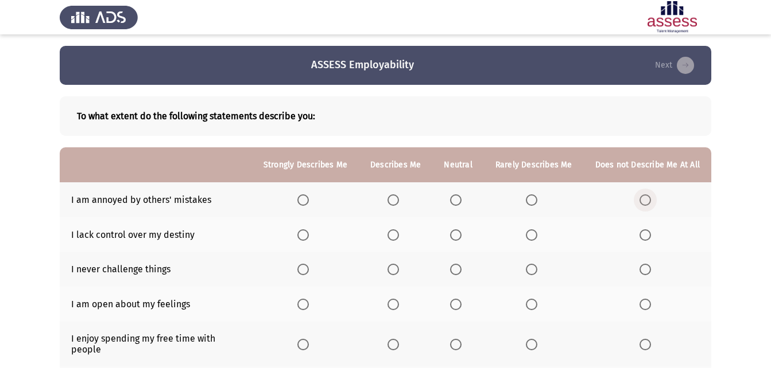
click at [642, 203] on span "Select an option" at bounding box center [644, 200] width 11 height 11
click at [642, 203] on input "Select an option" at bounding box center [644, 200] width 11 height 11
click at [644, 234] on span "Select an option" at bounding box center [644, 235] width 11 height 11
click at [644, 234] on input "Select an option" at bounding box center [644, 235] width 11 height 11
click at [650, 269] on span "Select an option" at bounding box center [644, 269] width 11 height 11
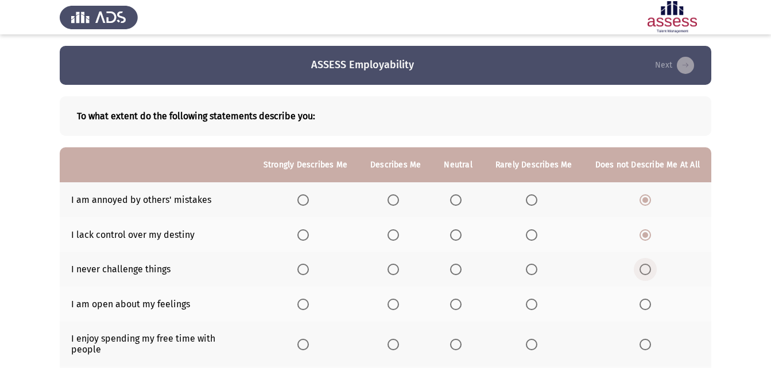
click at [650, 269] on input "Select an option" at bounding box center [644, 269] width 11 height 11
click at [651, 309] on span "Select an option" at bounding box center [644, 304] width 11 height 11
click at [651, 309] on input "Select an option" at bounding box center [644, 304] width 11 height 11
click at [306, 342] on span "Select an option" at bounding box center [302, 344] width 11 height 11
click at [306, 342] on input "Select an option" at bounding box center [302, 344] width 11 height 11
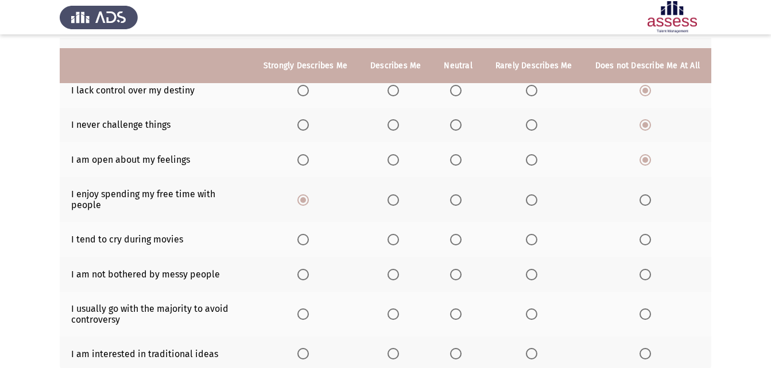
scroll to position [161, 0]
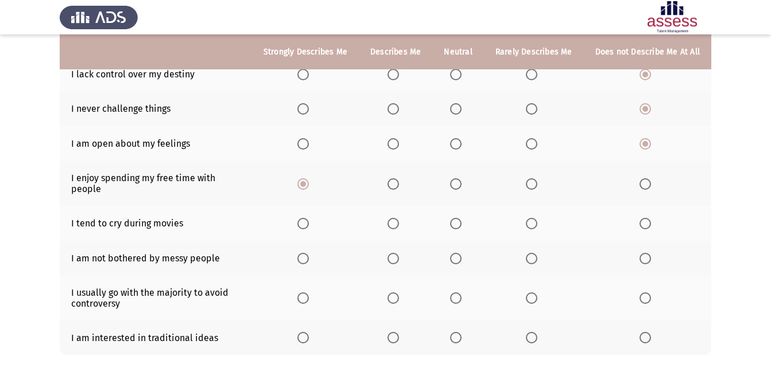
click at [648, 218] on span "Select an option" at bounding box center [644, 223] width 11 height 11
click at [648, 218] on input "Select an option" at bounding box center [644, 223] width 11 height 11
click at [397, 253] on span "Select an option" at bounding box center [392, 258] width 11 height 11
click at [397, 253] on input "Select an option" at bounding box center [392, 258] width 11 height 11
click at [308, 293] on span "Select an option" at bounding box center [302, 298] width 11 height 11
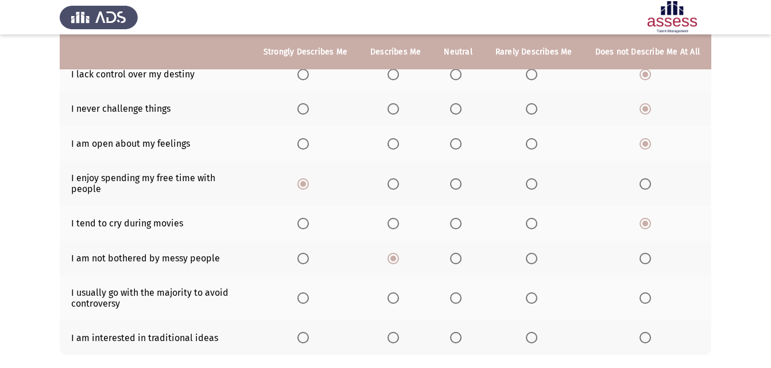
click at [308, 293] on input "Select an option" at bounding box center [302, 298] width 11 height 11
click at [541, 332] on label "Select an option" at bounding box center [534, 337] width 16 height 11
click at [537, 332] on input "Select an option" at bounding box center [531, 337] width 11 height 11
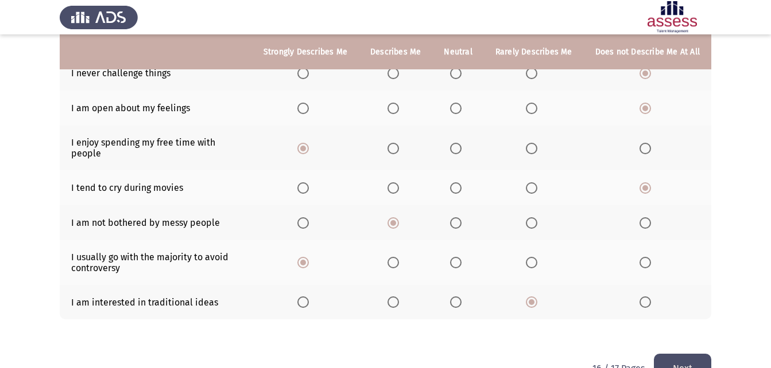
scroll to position [207, 0]
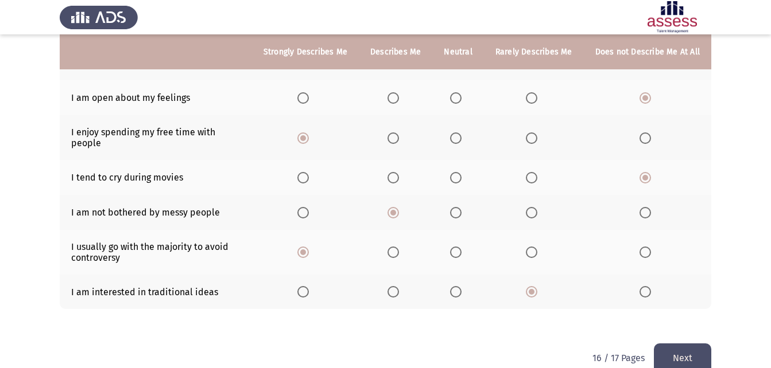
click at [671, 345] on button "Next" at bounding box center [682, 358] width 57 height 29
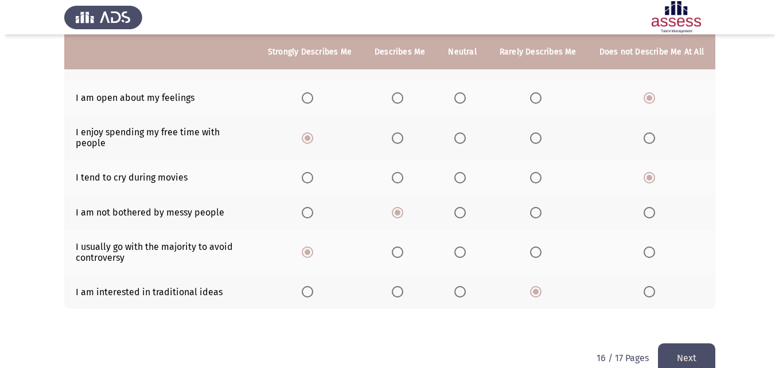
scroll to position [0, 0]
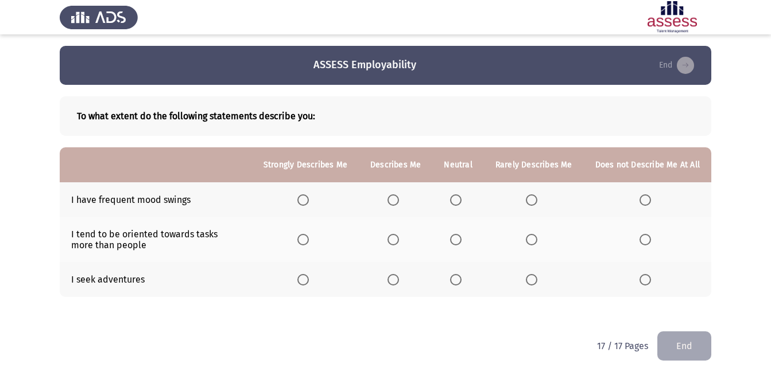
click at [641, 203] on span "Select an option" at bounding box center [644, 200] width 11 height 11
click at [641, 203] on input "Select an option" at bounding box center [644, 200] width 11 height 11
click at [307, 283] on span "Select an option" at bounding box center [302, 279] width 11 height 11
click at [307, 283] on input "Select an option" at bounding box center [302, 279] width 11 height 11
click at [461, 237] on span "Select an option" at bounding box center [455, 239] width 11 height 11
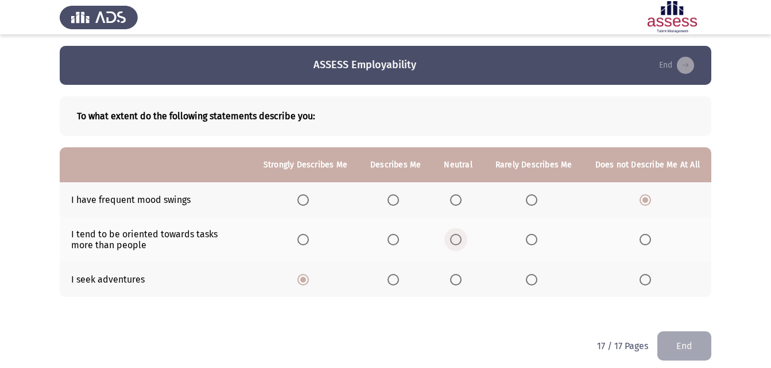
click at [461, 237] on input "Select an option" at bounding box center [455, 239] width 11 height 11
click at [651, 242] on span "Select an option" at bounding box center [644, 239] width 11 height 11
click at [651, 242] on input "Select an option" at bounding box center [644, 239] width 11 height 11
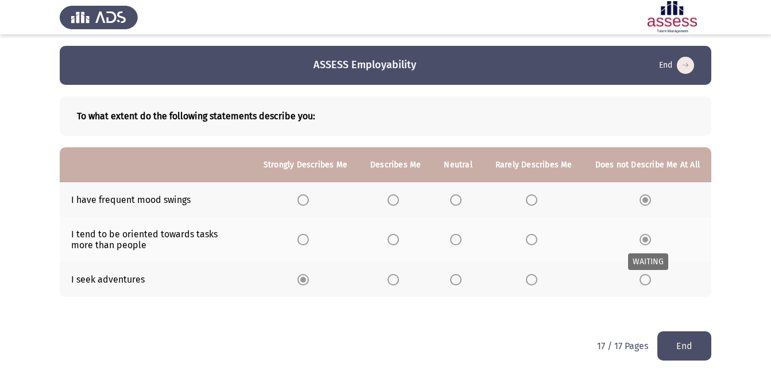
click at [651, 242] on span "Select an option" at bounding box center [644, 239] width 11 height 11
click at [700, 353] on button "End" at bounding box center [684, 346] width 54 height 29
